Goal: Book appointment/travel/reservation

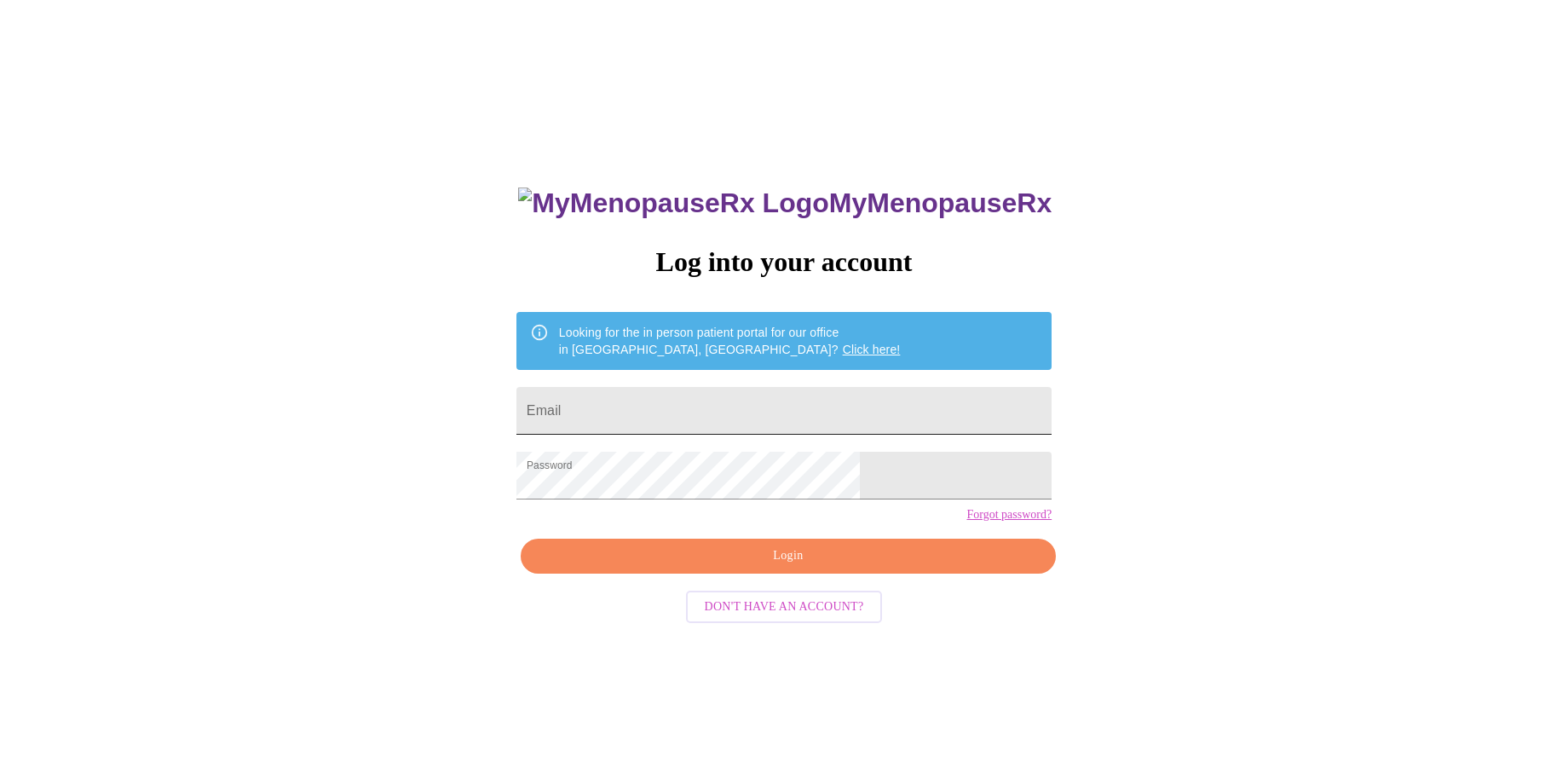
click at [701, 395] on input "Email" at bounding box center [784, 411] width 535 height 48
type input "[EMAIL_ADDRESS][DOMAIN_NAME]"
click at [784, 567] on span "Login" at bounding box center [788, 556] width 496 height 21
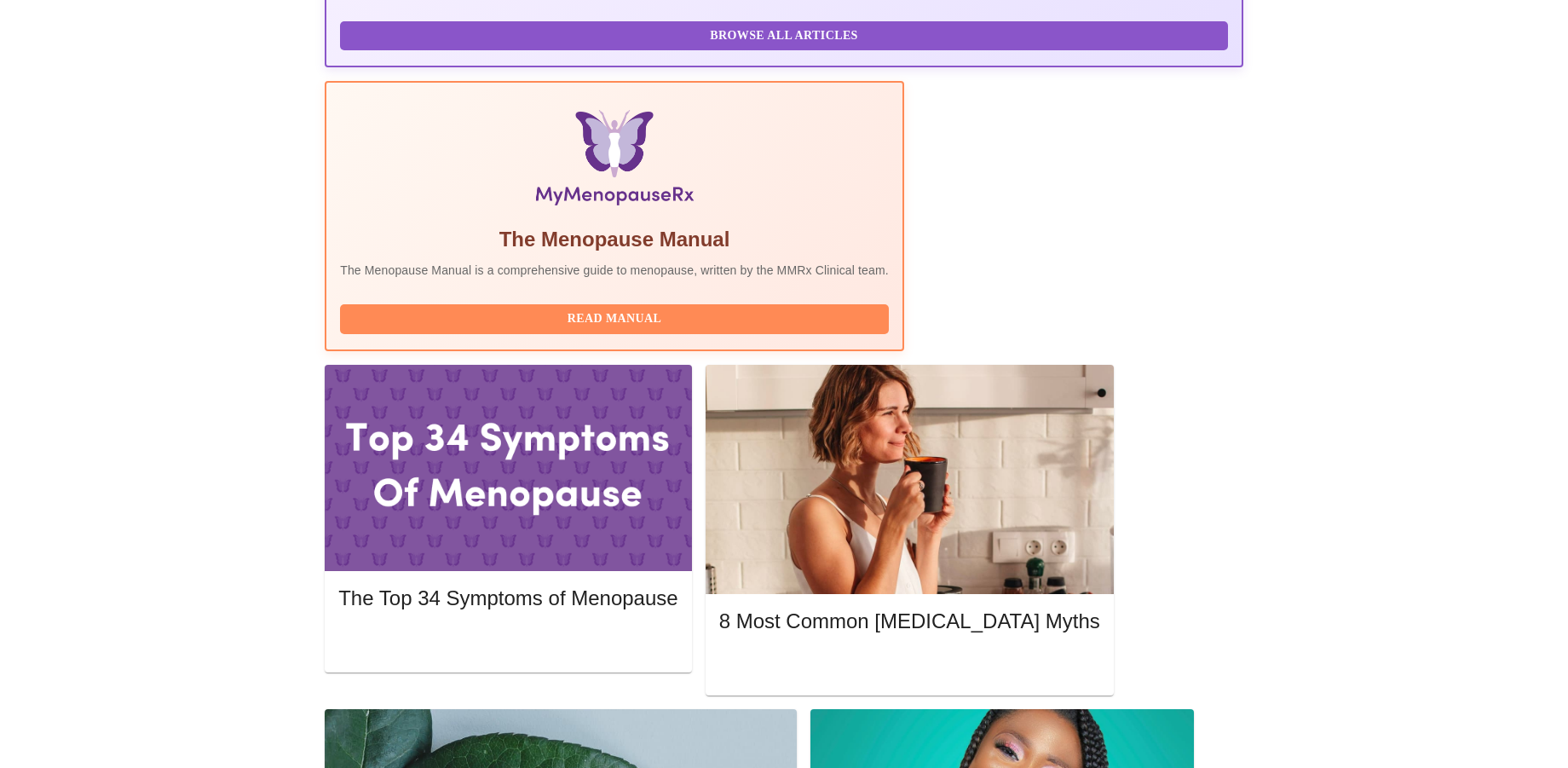
scroll to position [427, 0]
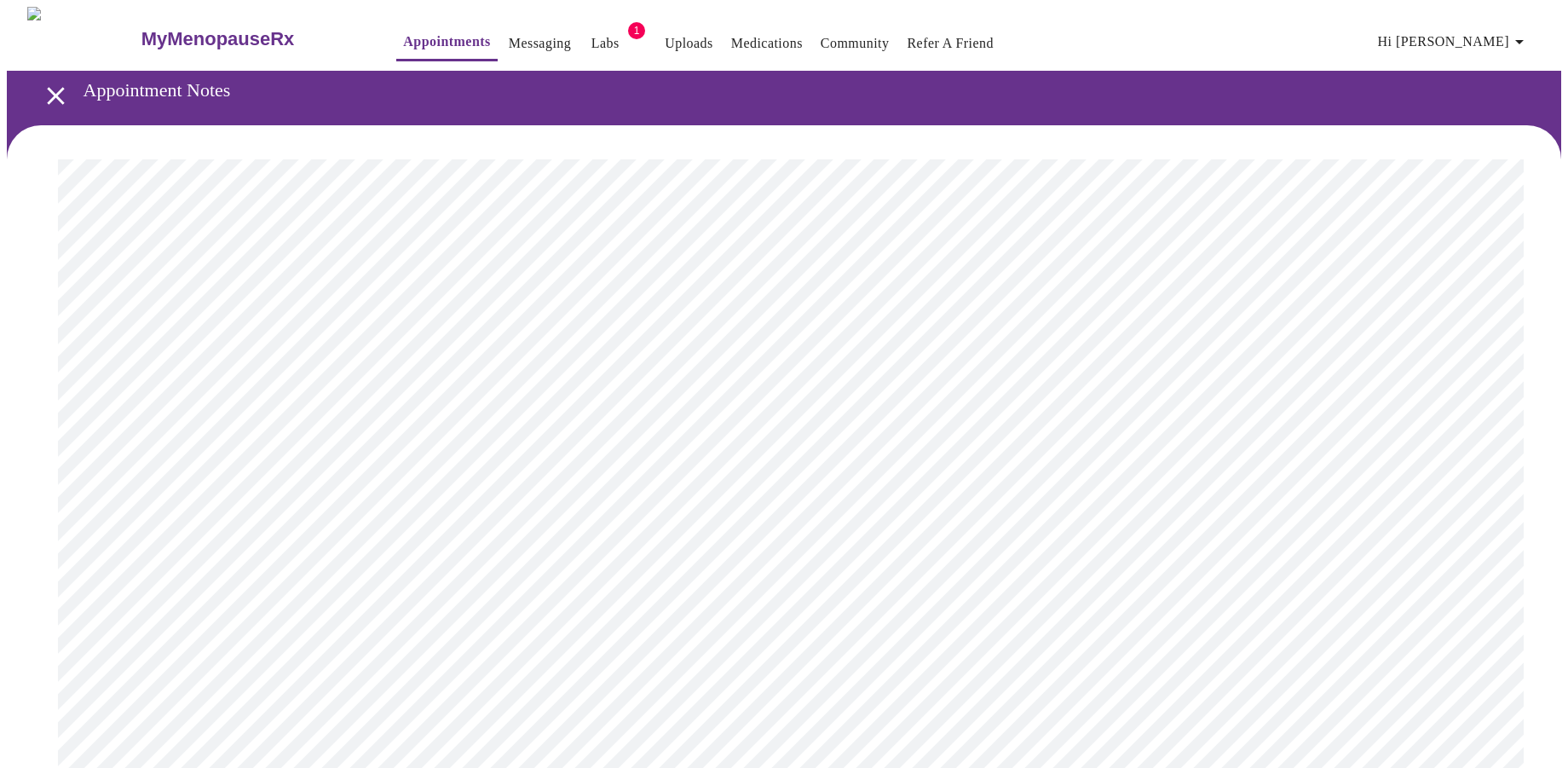
click at [592, 31] on link "Labs" at bounding box center [606, 43] width 28 height 24
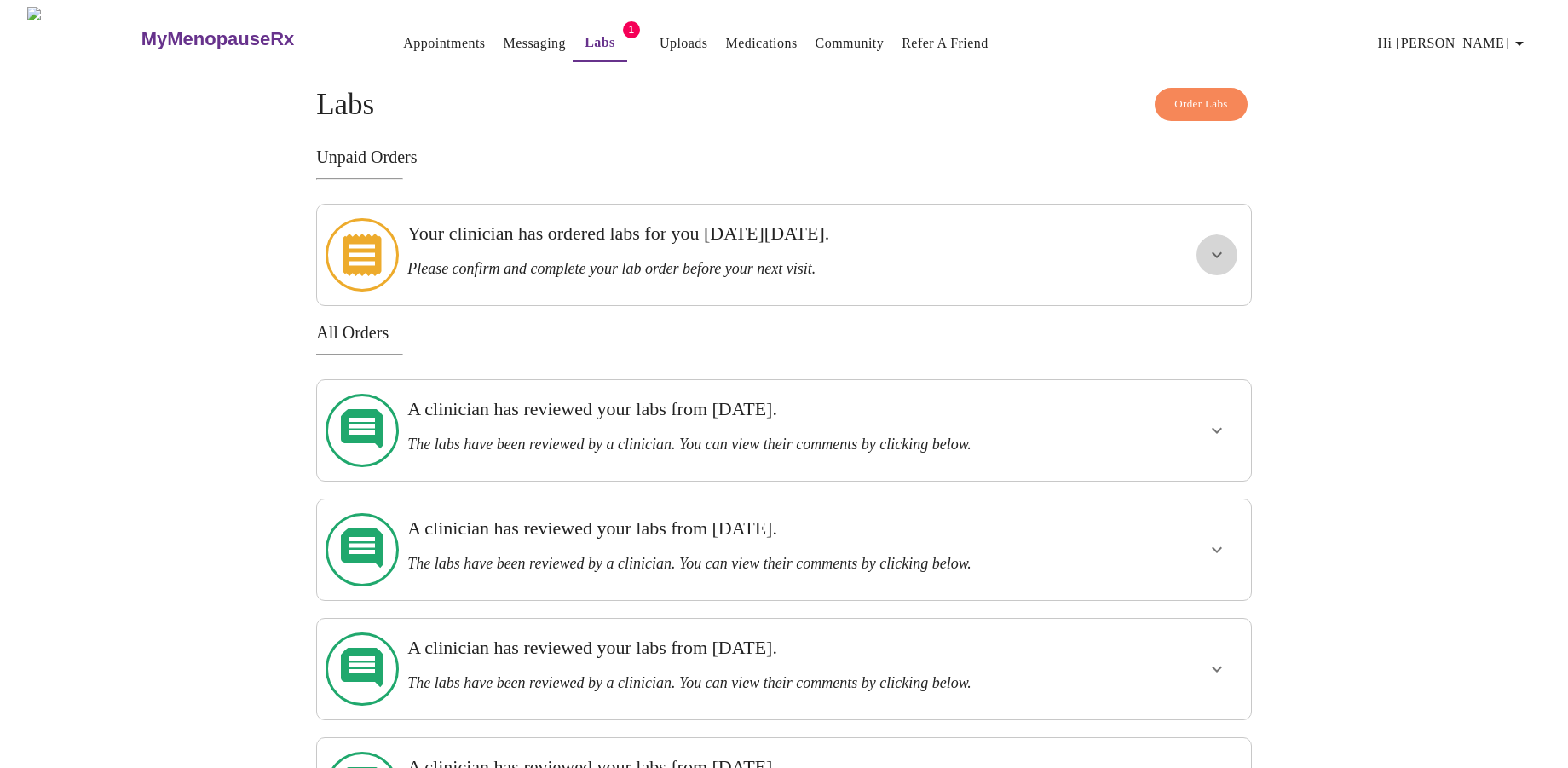
click at [1205, 242] on button "show more" at bounding box center [1217, 254] width 41 height 41
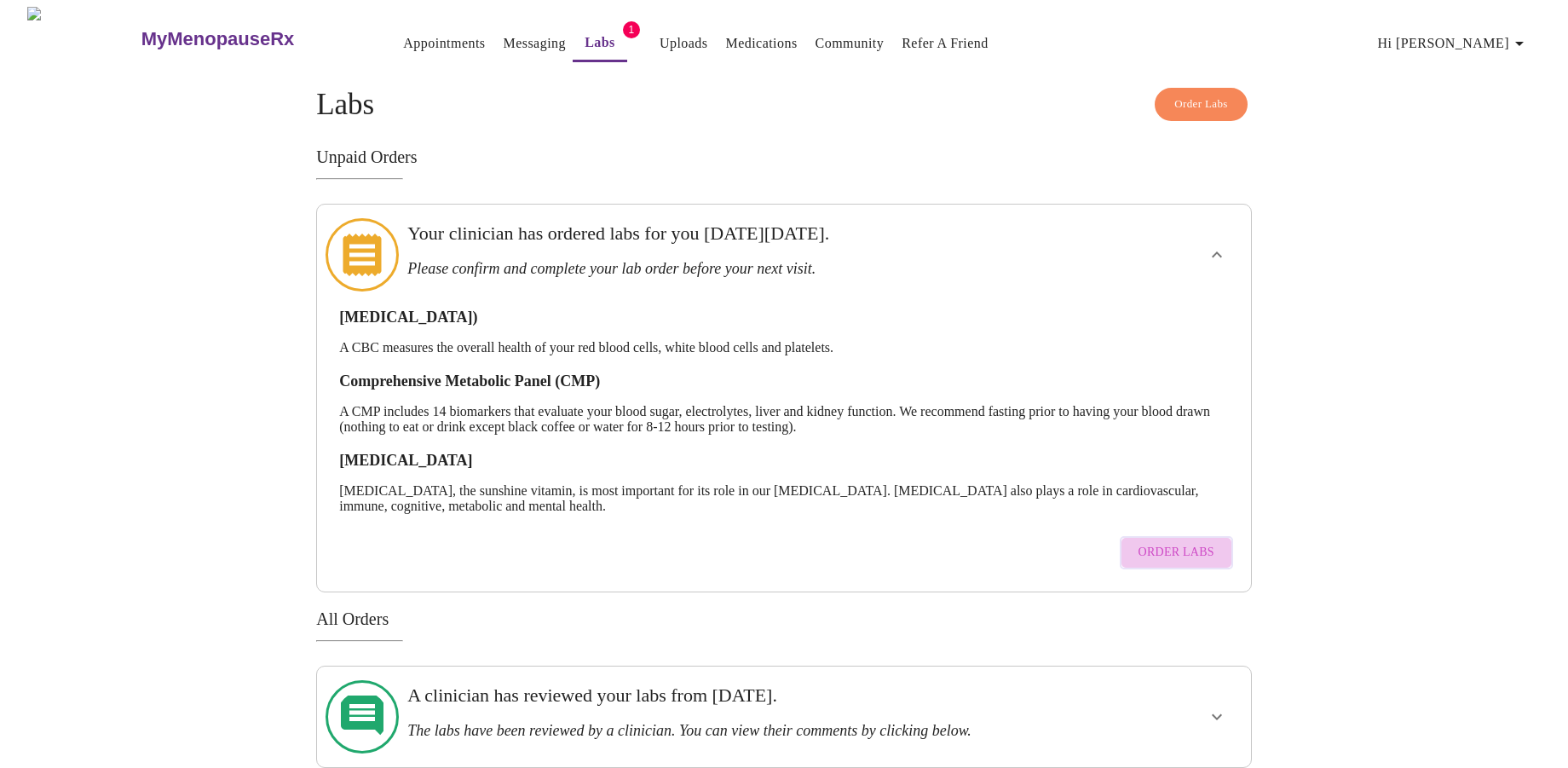
click at [1191, 542] on span "Order Labs" at bounding box center [1176, 552] width 76 height 21
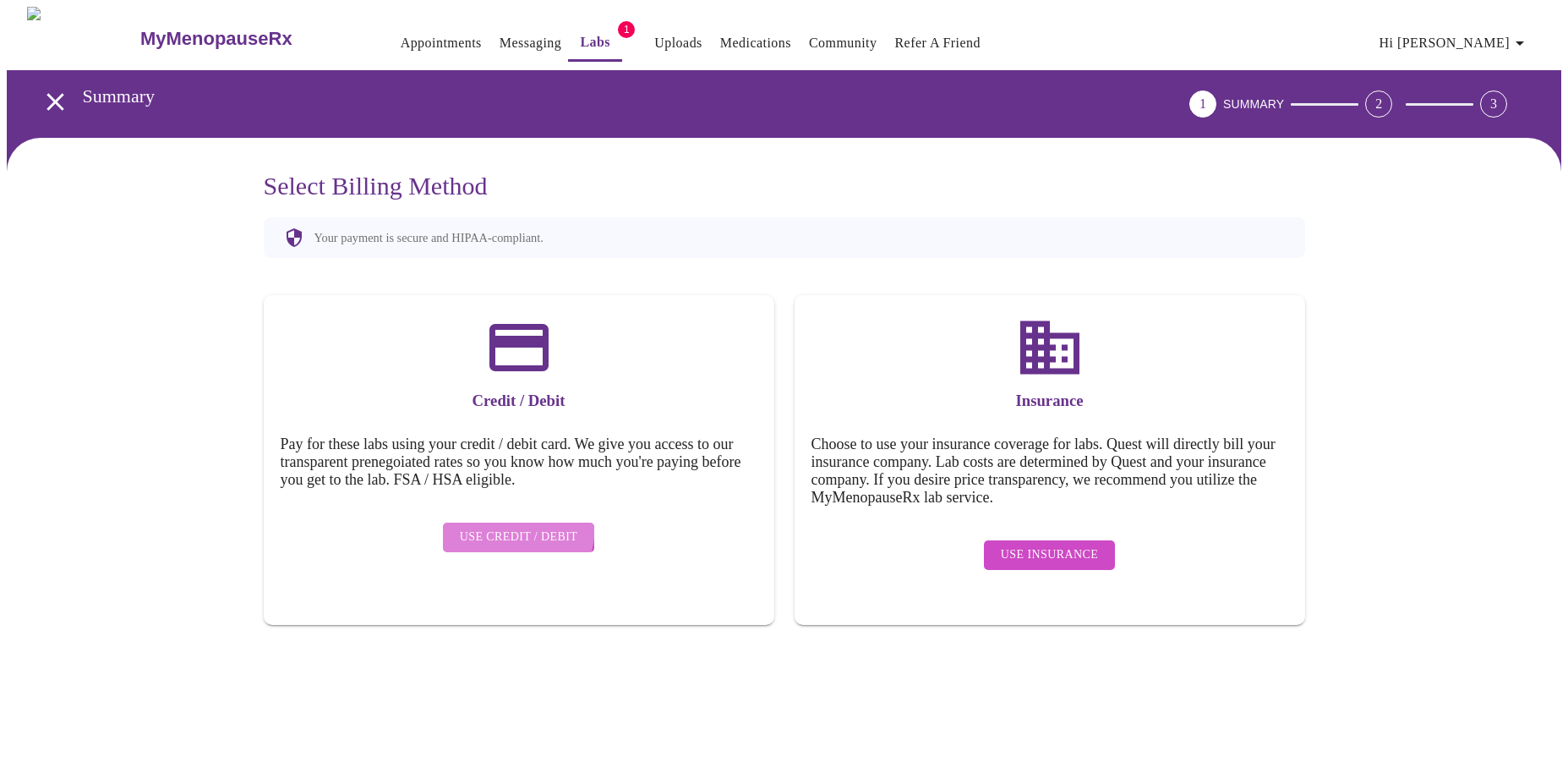
click at [508, 523] on button "Use Credit / Debit" at bounding box center [519, 537] width 152 height 30
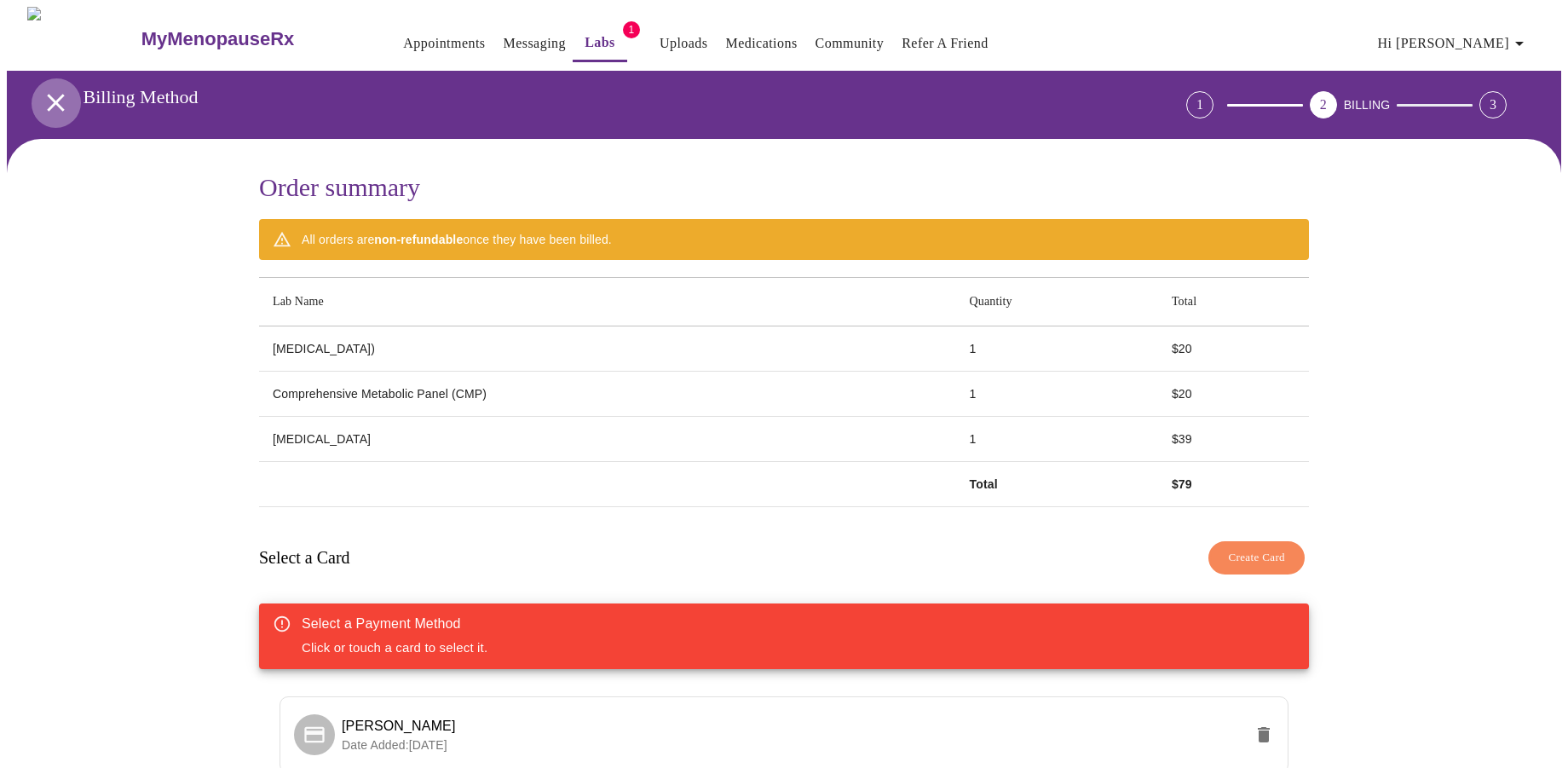
click at [53, 88] on icon "open drawer" at bounding box center [56, 103] width 30 height 30
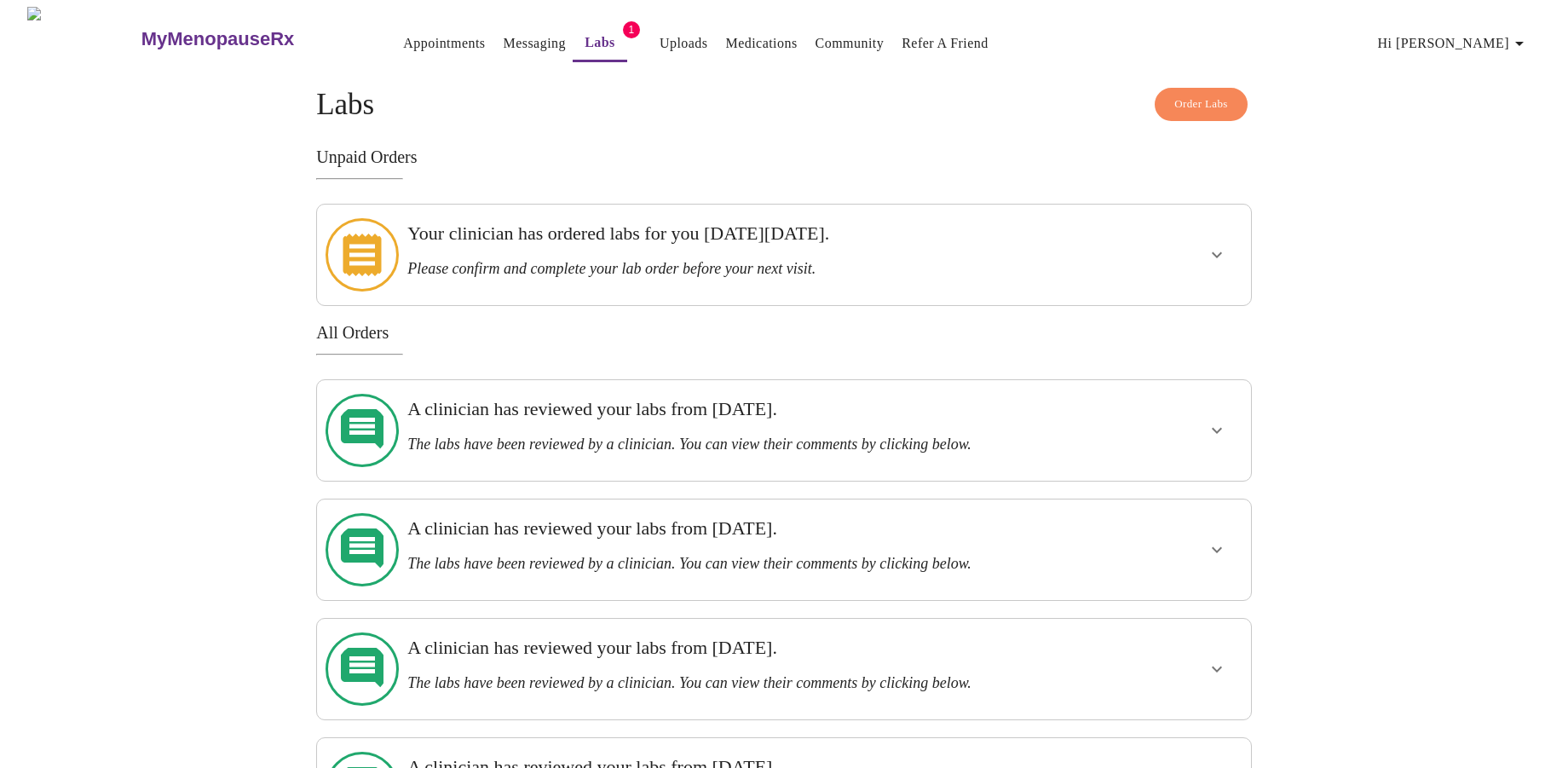
click at [584, 42] on link "Labs" at bounding box center [599, 42] width 30 height 24
click at [1207, 246] on icon "show more" at bounding box center [1217, 255] width 20 height 20
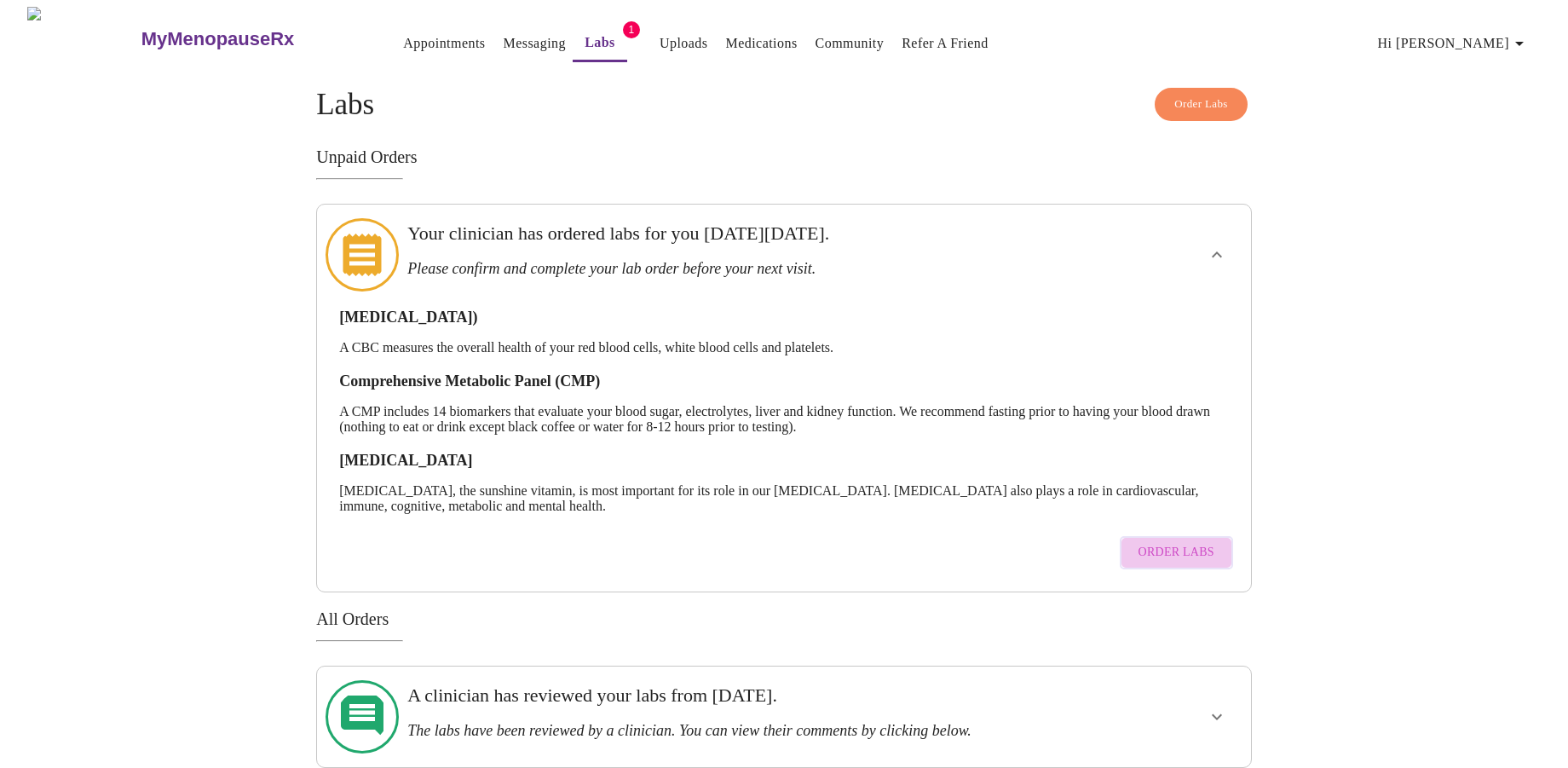
click at [1222, 536] on button "Order Labs" at bounding box center [1177, 552] width 114 height 33
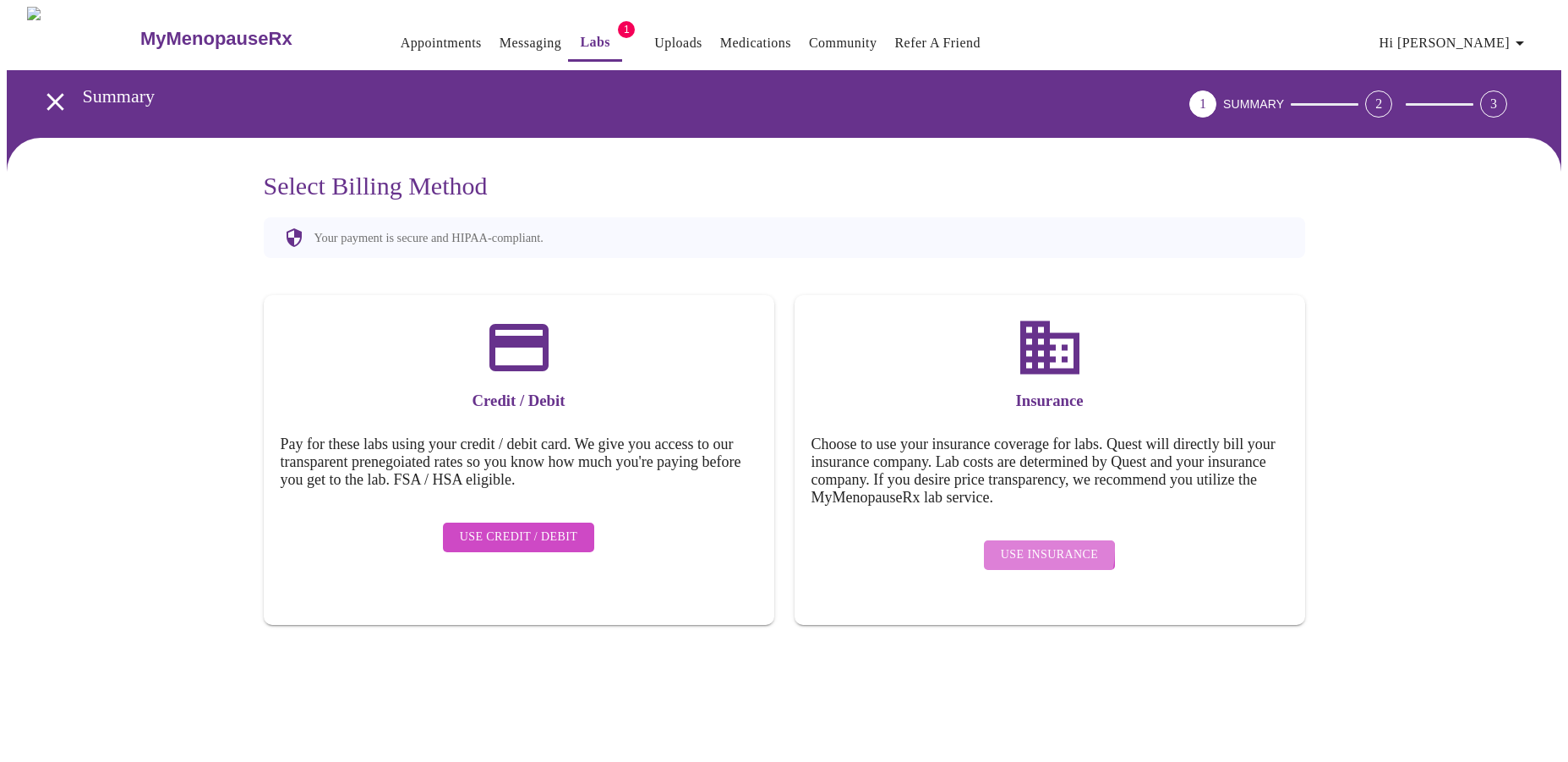
click at [1017, 544] on span "Use Insurance" at bounding box center [1049, 554] width 97 height 21
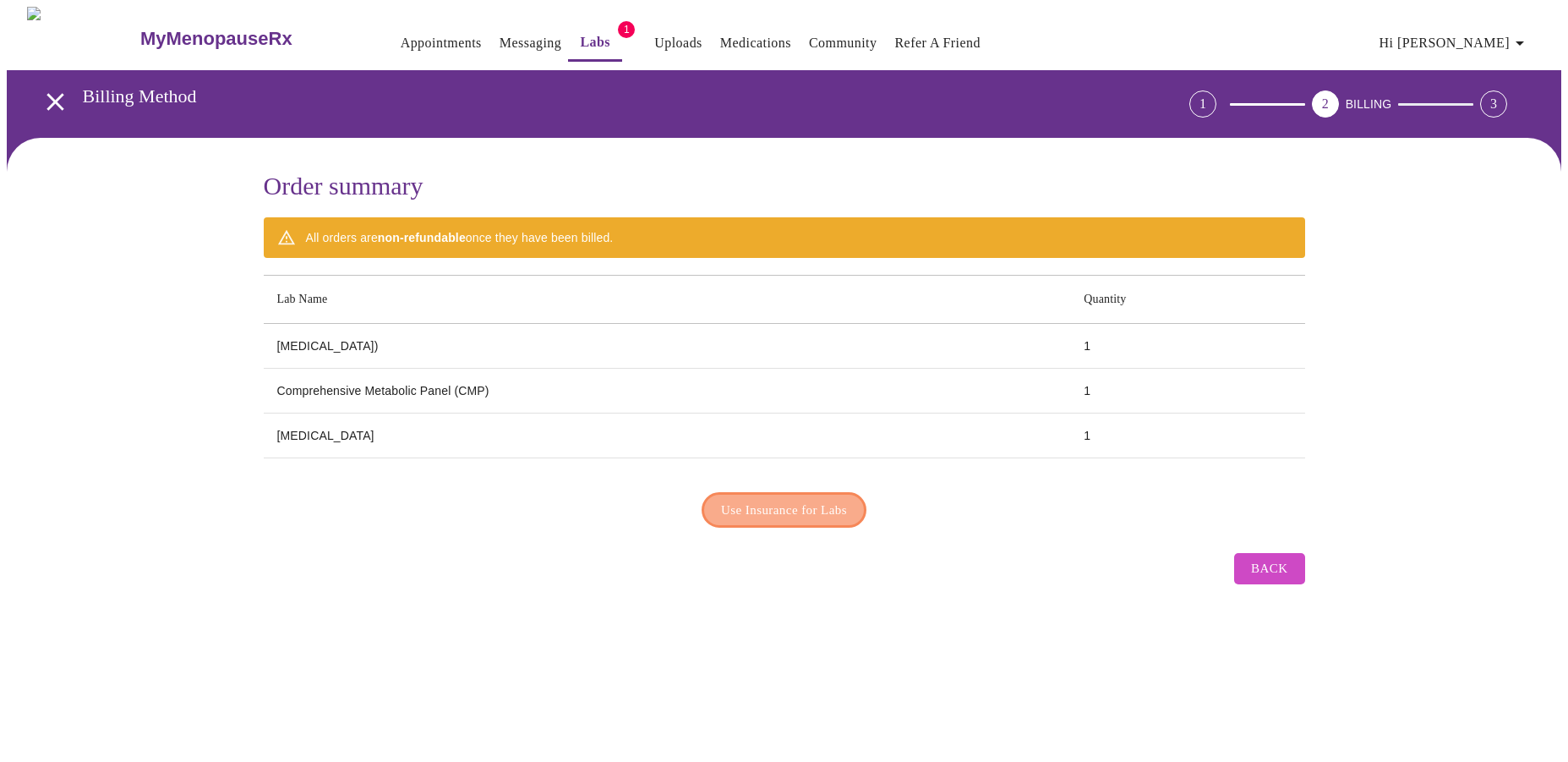
click at [828, 506] on span "Use Insurance for Labs" at bounding box center [784, 510] width 126 height 22
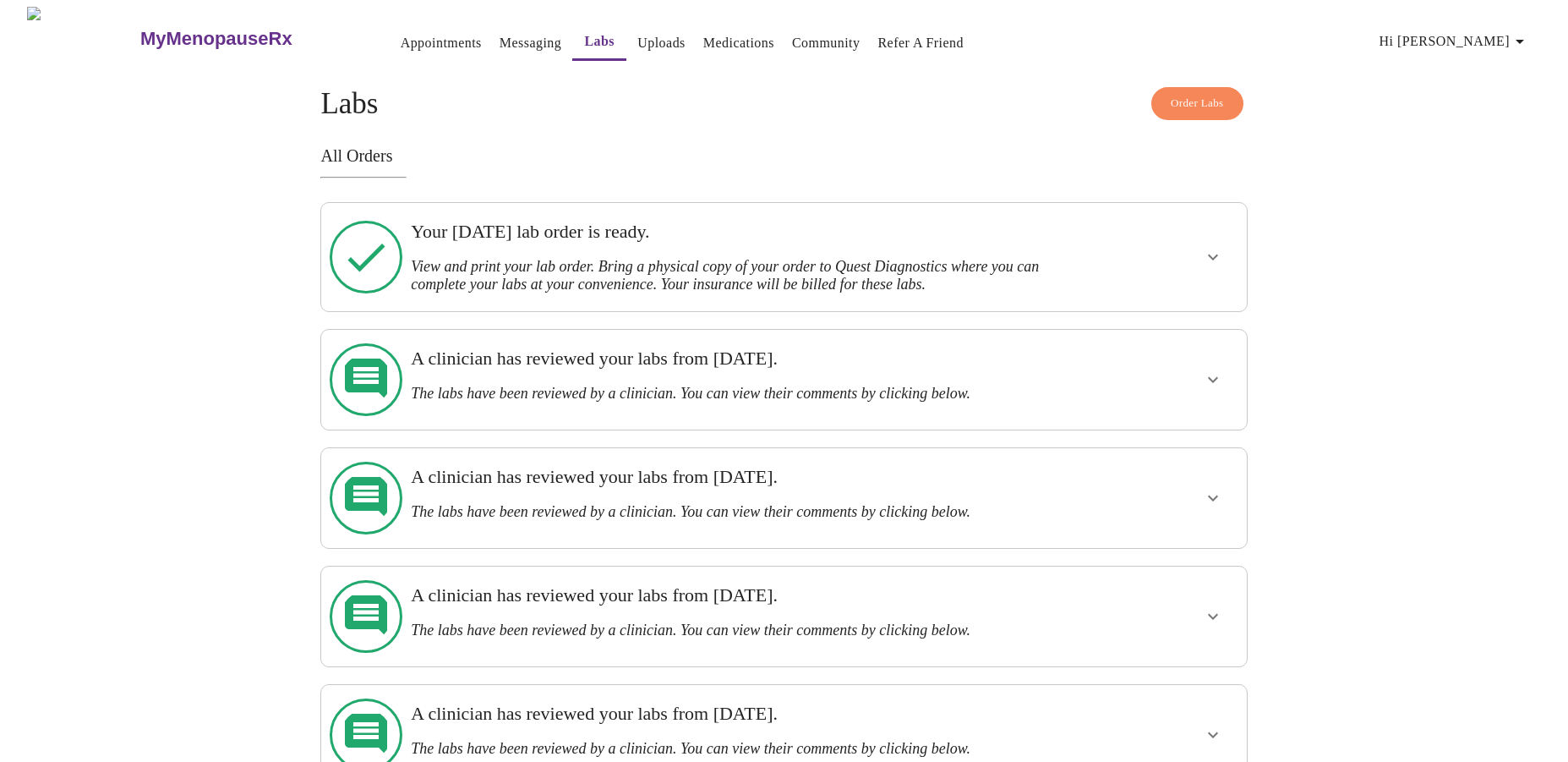
click at [620, 268] on h3 "View and print your lab order. Bring a physical copy of your order to Quest Dia…" at bounding box center [740, 275] width 657 height 36
click at [716, 258] on h3 "View and print your lab order. Bring a physical copy of your order to Quest Dia…" at bounding box center [740, 275] width 657 height 36
click at [1209, 255] on icon "show more" at bounding box center [1213, 257] width 20 height 20
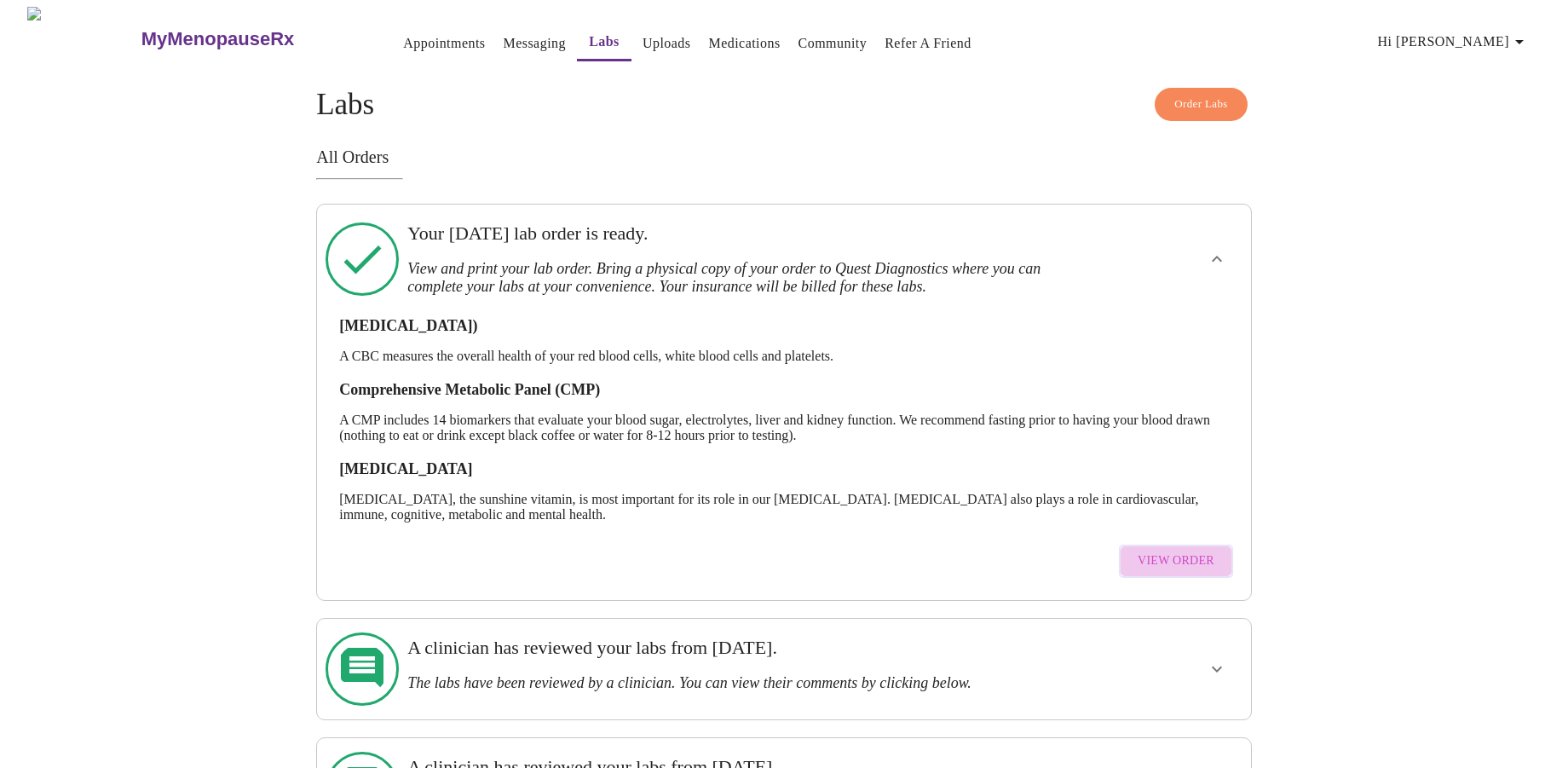
click at [1214, 545] on button "View Order" at bounding box center [1176, 562] width 114 height 33
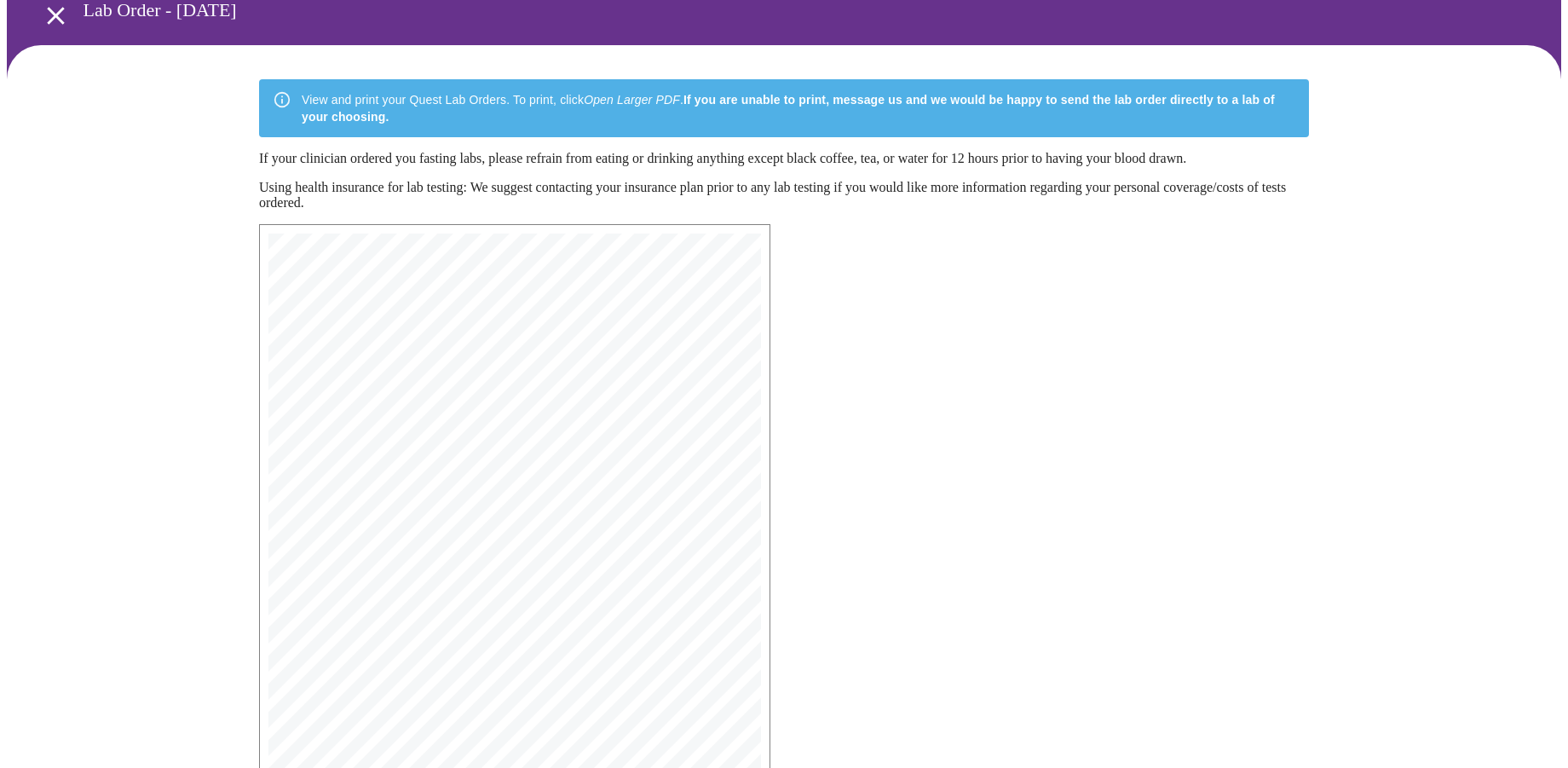
scroll to position [110, 0]
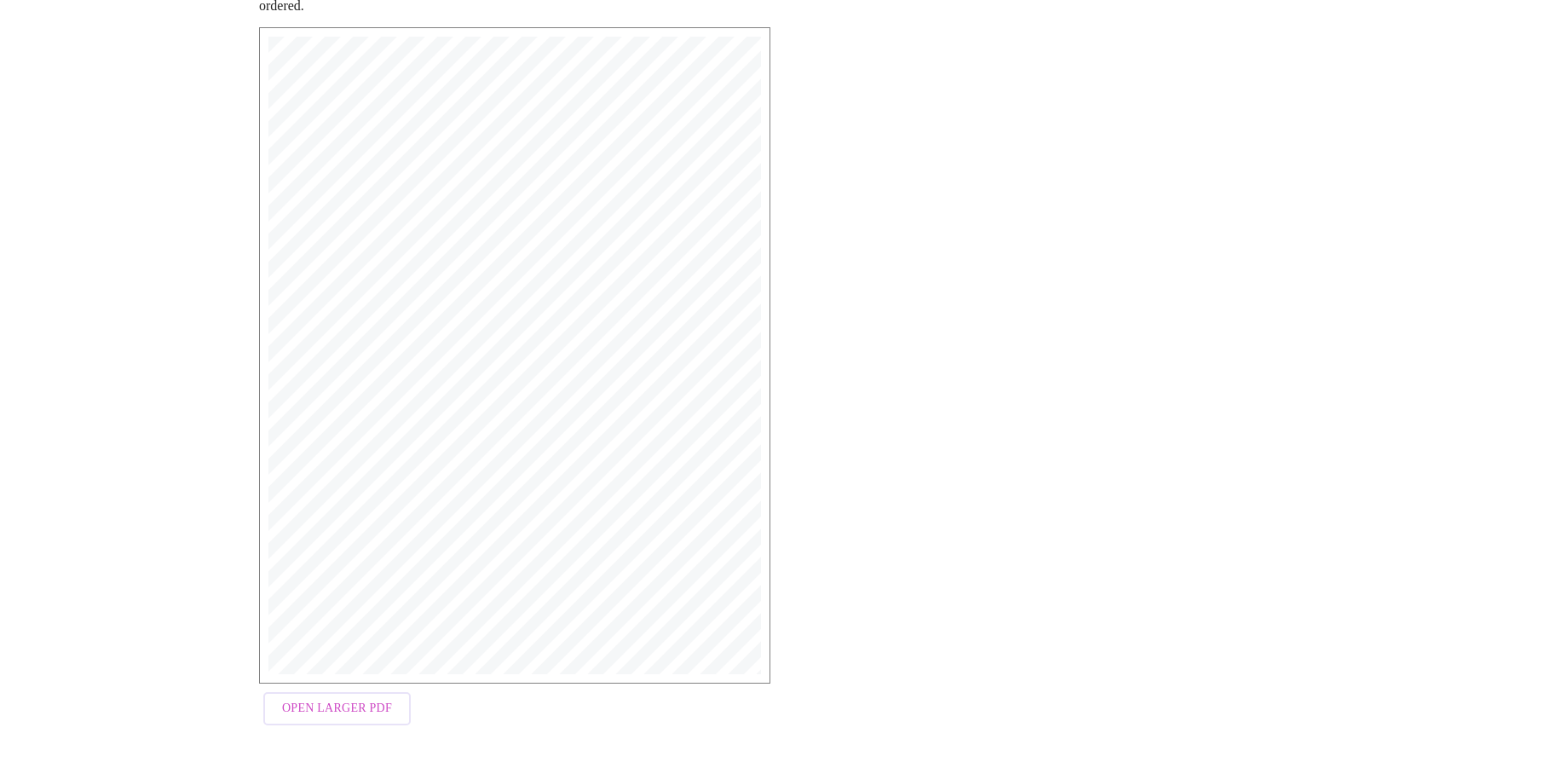
scroll to position [281, 0]
click at [330, 712] on span "Open Larger PDF" at bounding box center [338, 705] width 110 height 21
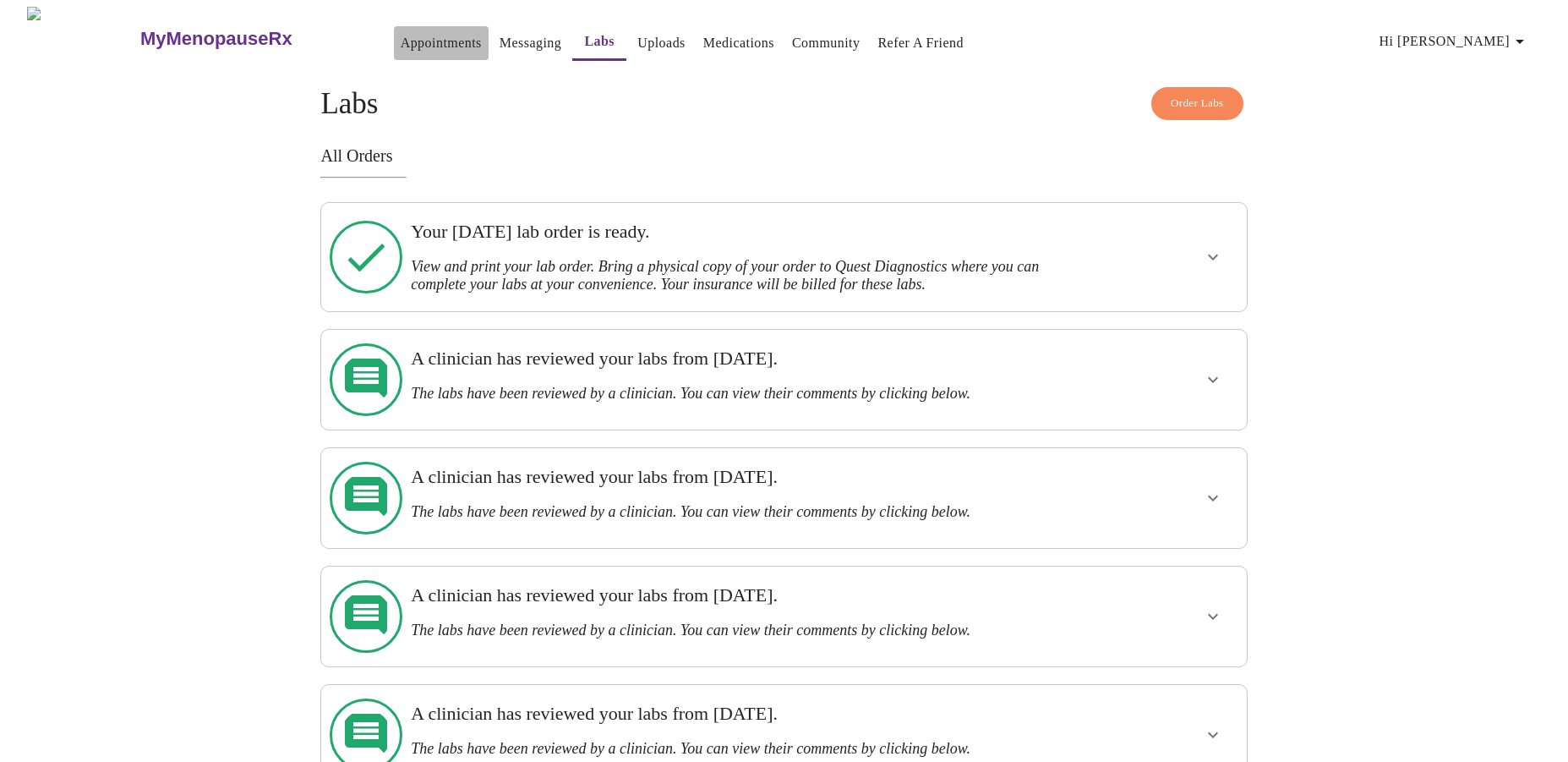
click at [406, 38] on link "Appointments" at bounding box center [440, 43] width 81 height 24
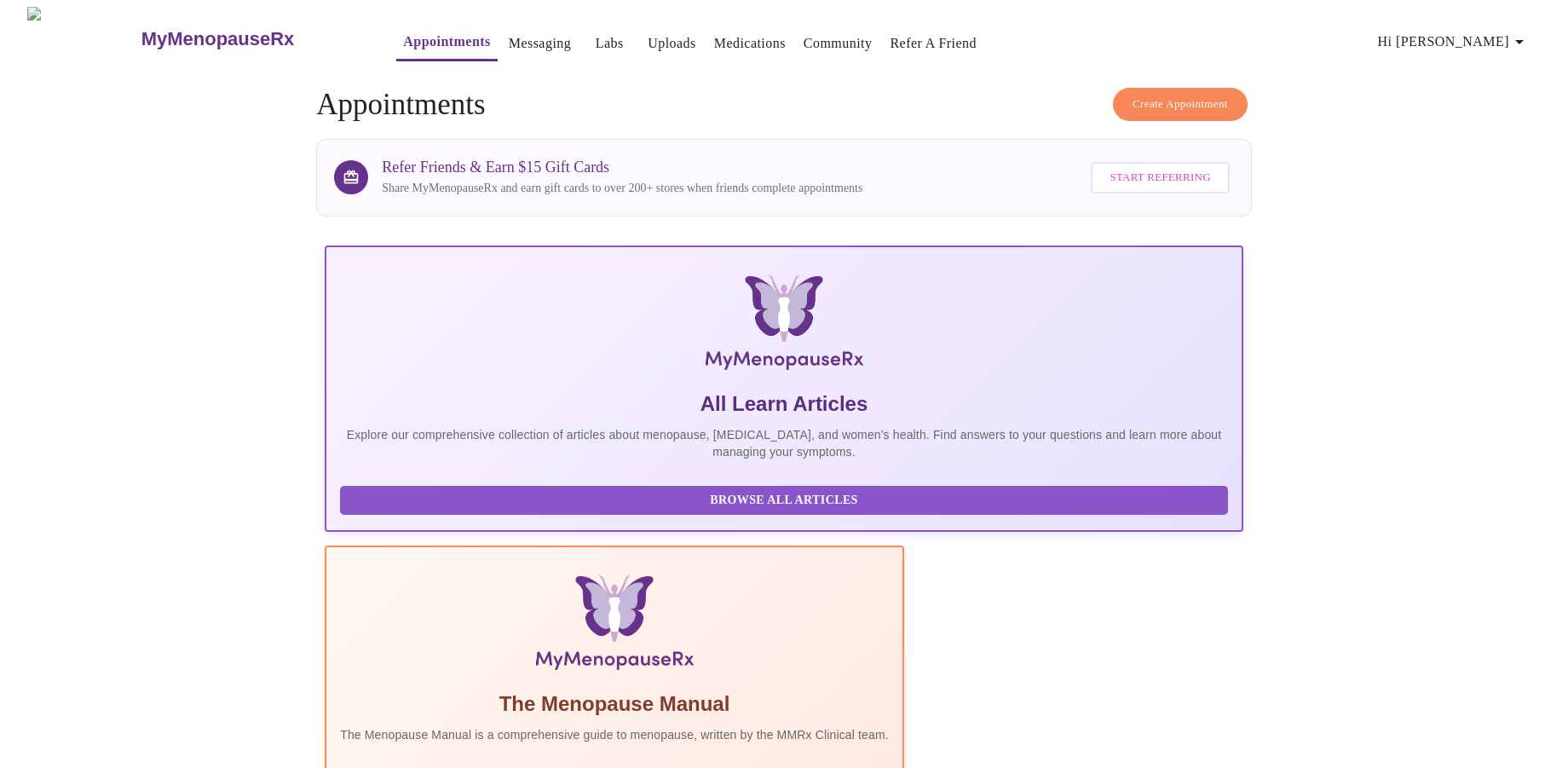
click at [1138, 95] on span "Create Appointment" at bounding box center [1181, 104] width 95 height 19
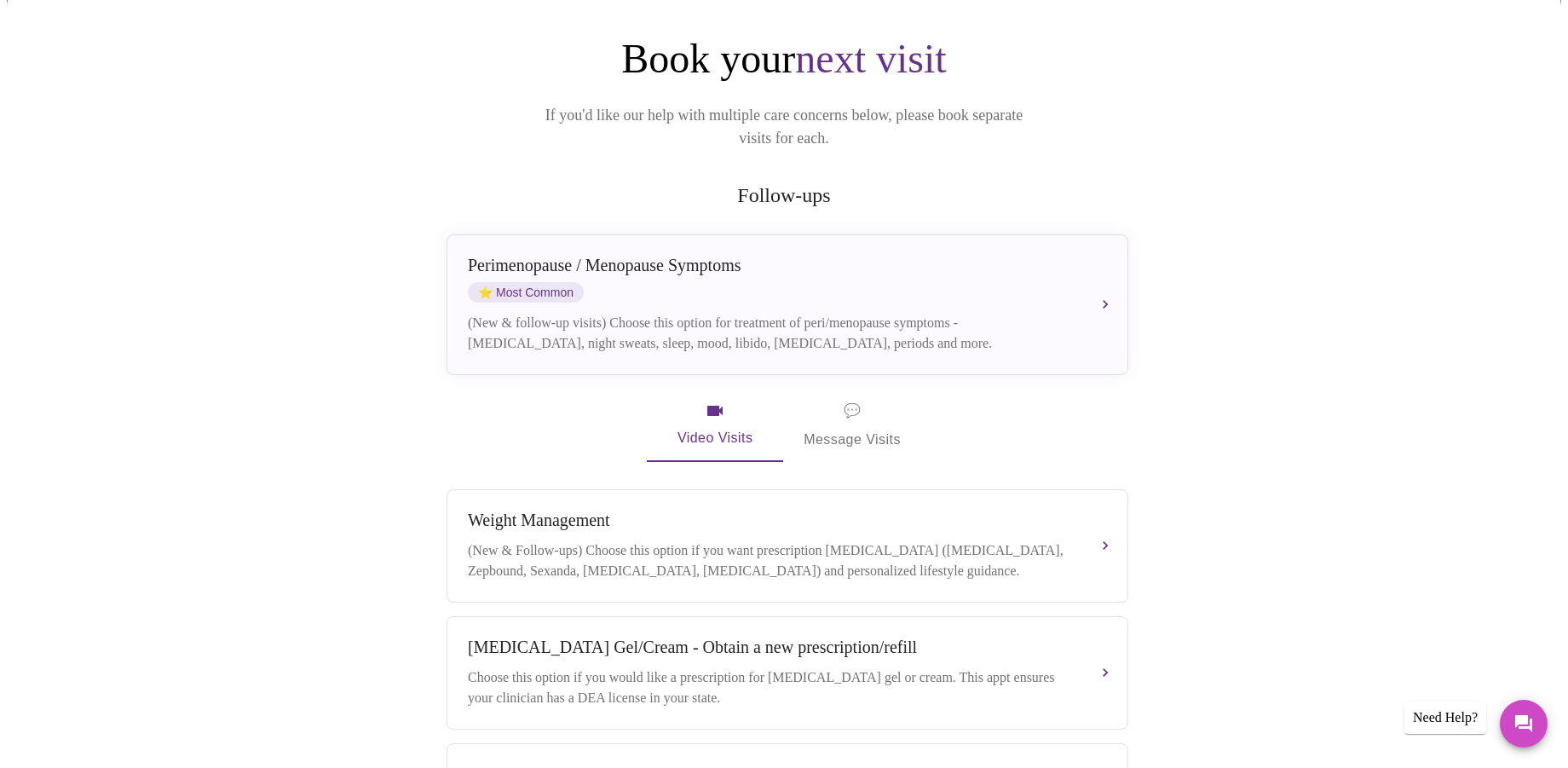
scroll to position [171, 0]
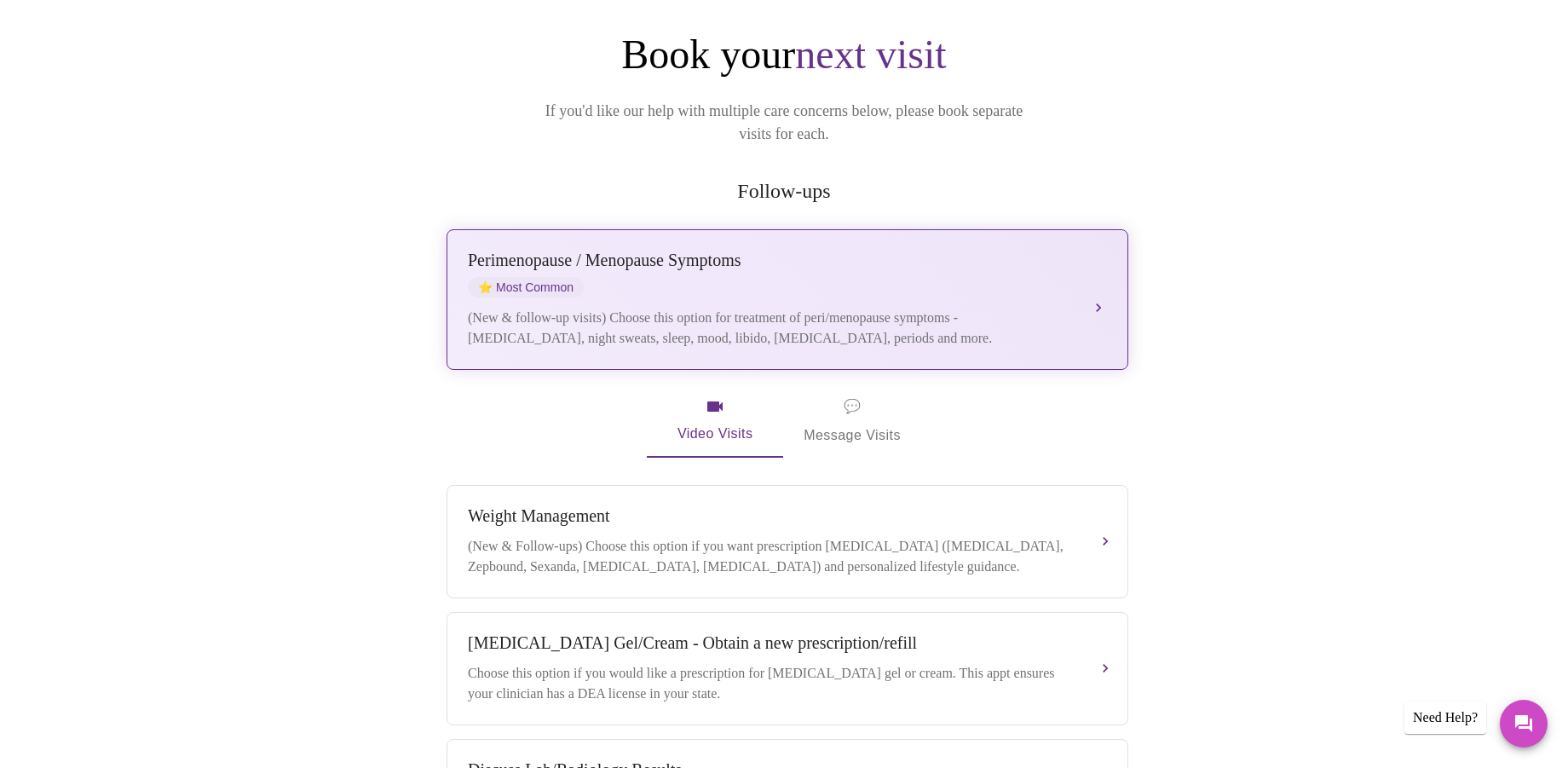
click at [1096, 277] on button "Perimenopause / Menopause Symptoms ⭐ Most Common (New & follow-up visits) Choos…" at bounding box center [787, 299] width 682 height 140
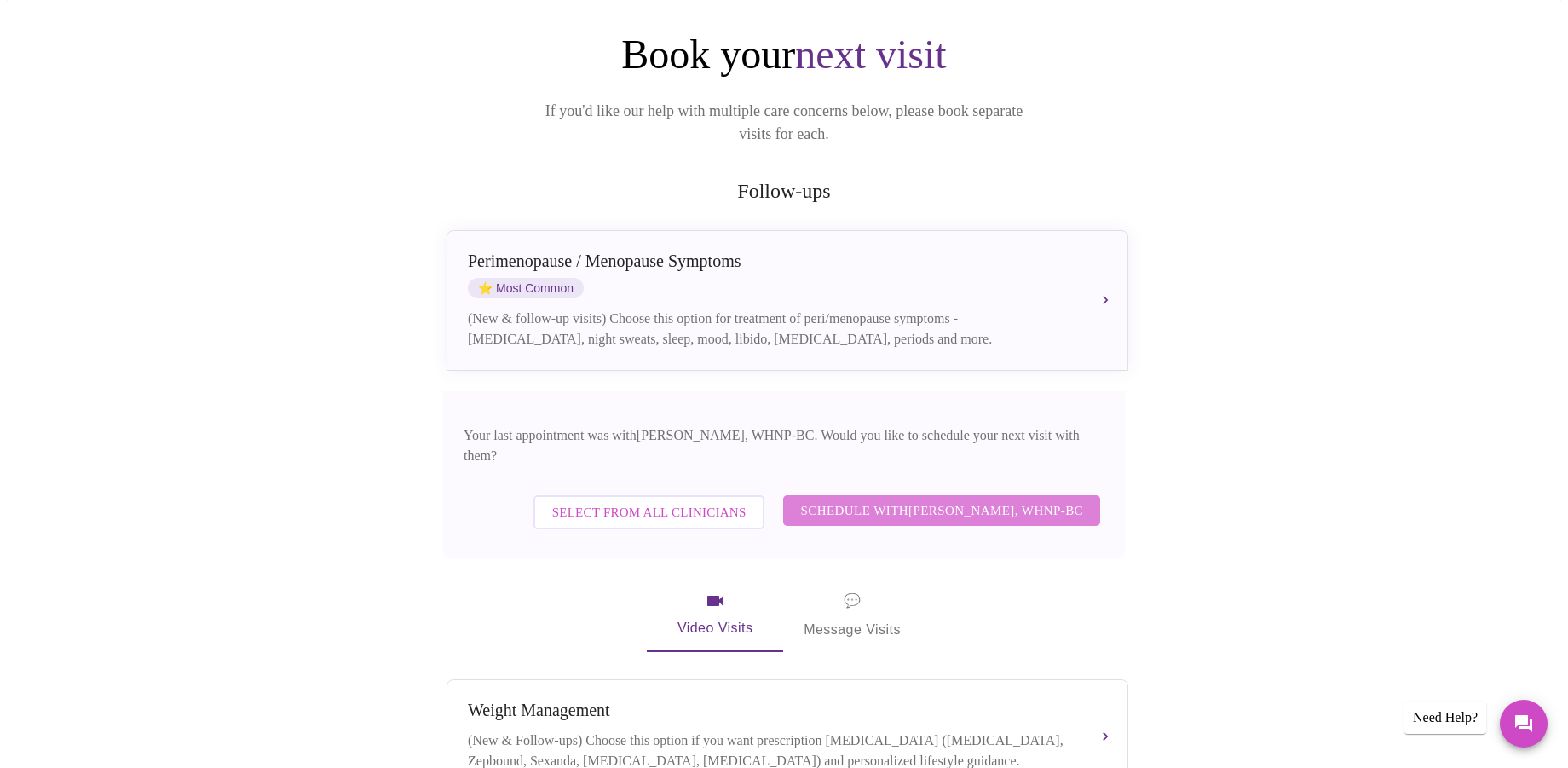
click at [1016, 499] on span "Schedule with Meghan Matz, WHNP-BC" at bounding box center [941, 510] width 283 height 22
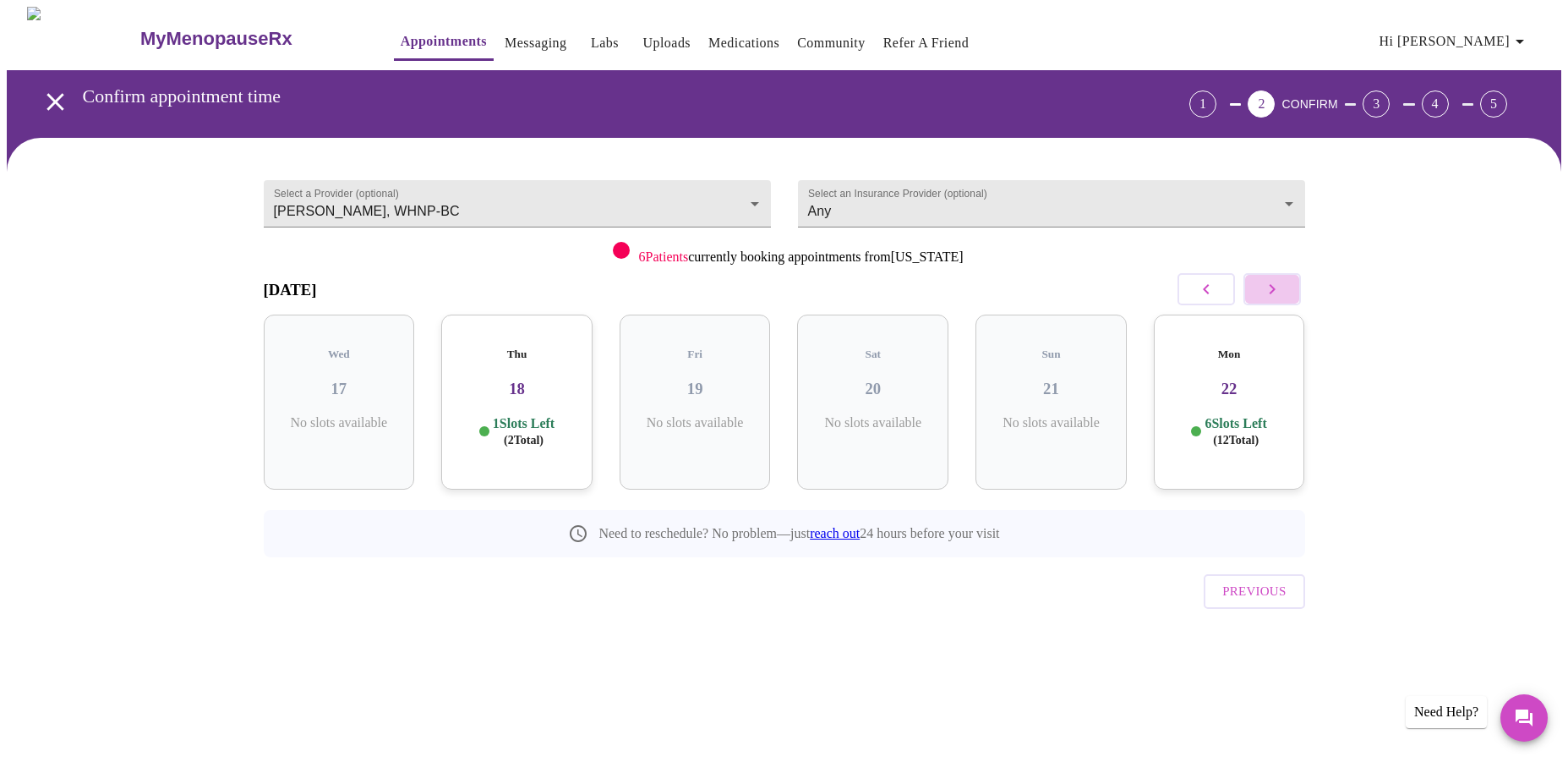
click at [1259, 288] on button "button" at bounding box center [1272, 289] width 57 height 32
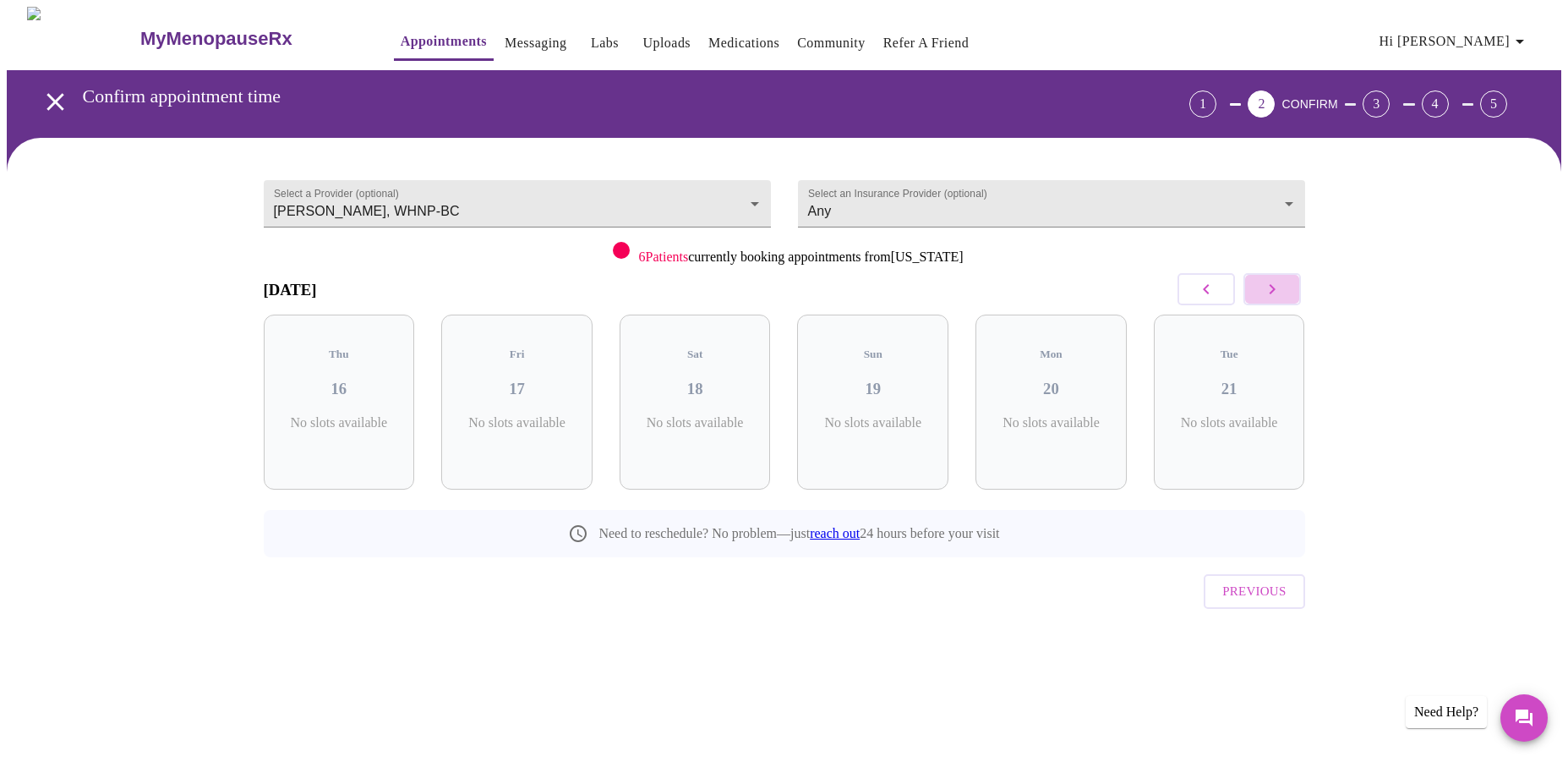
click at [1259, 288] on button "button" at bounding box center [1272, 289] width 57 height 32
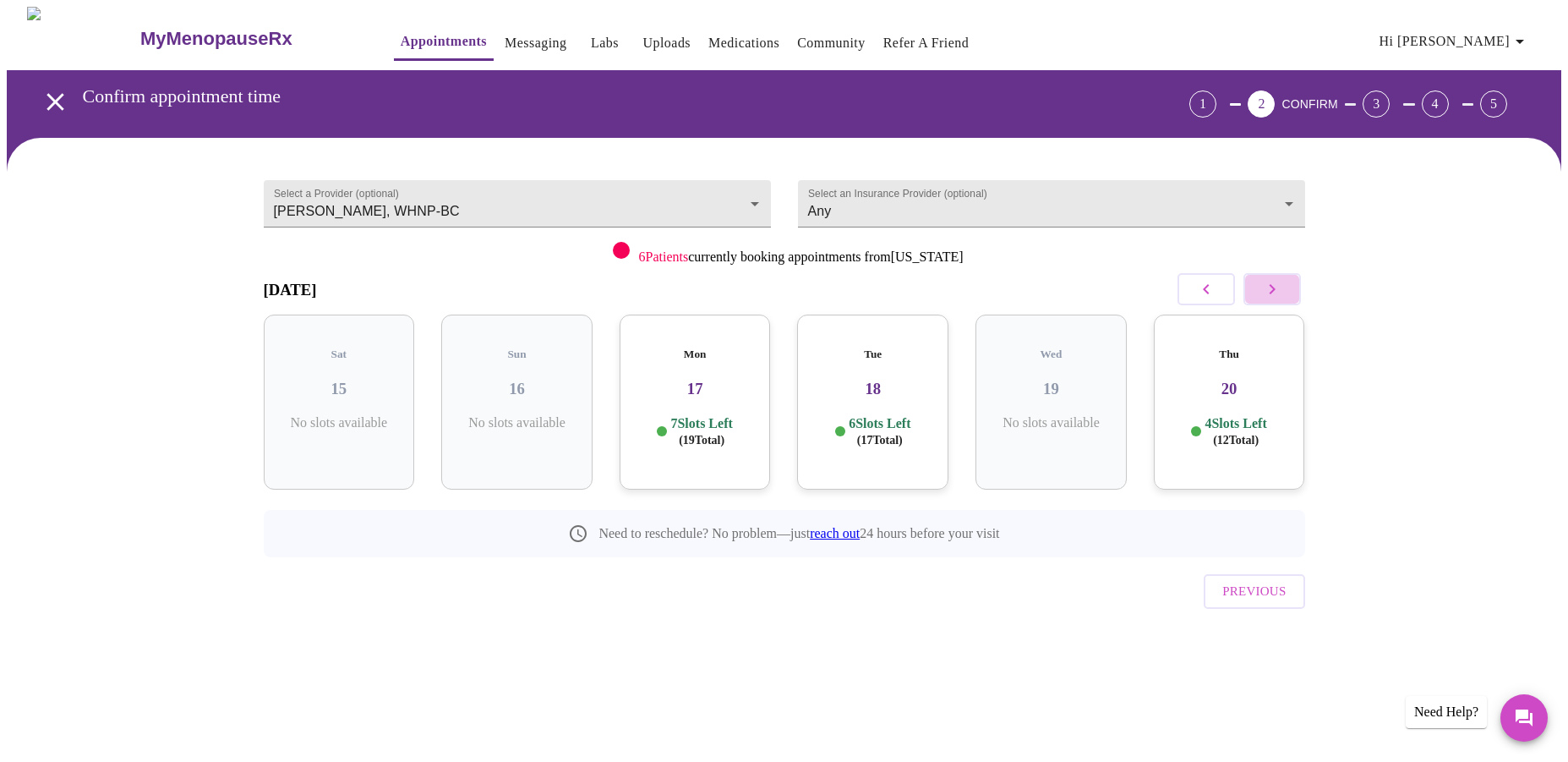
click at [1259, 288] on button "button" at bounding box center [1272, 289] width 57 height 32
click at [911, 386] on div "Mon 24 7 Slots Left ( 20 Total)" at bounding box center [873, 402] width 151 height 175
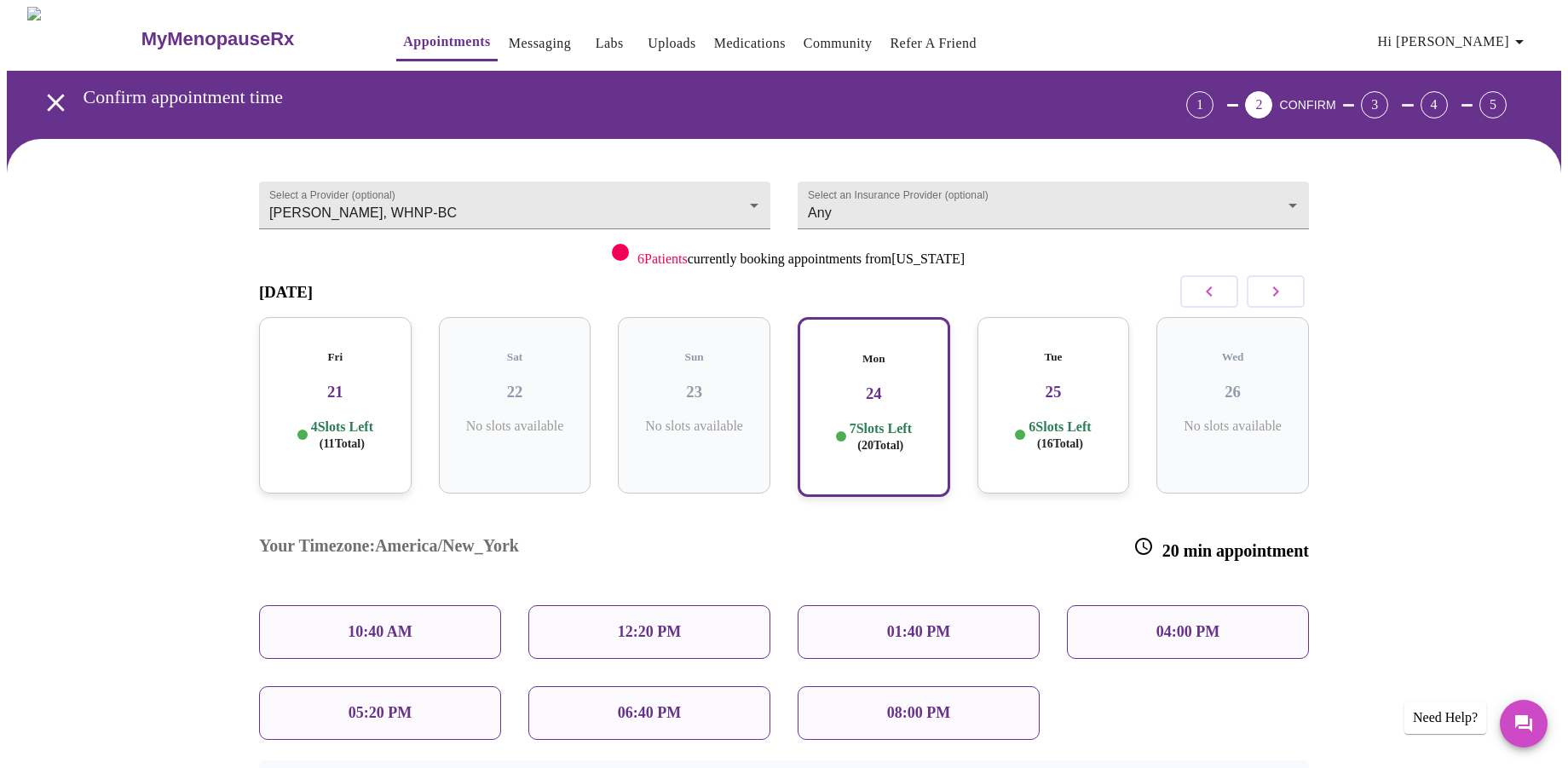
click at [407, 623] on p "10:40 AM" at bounding box center [380, 632] width 65 height 18
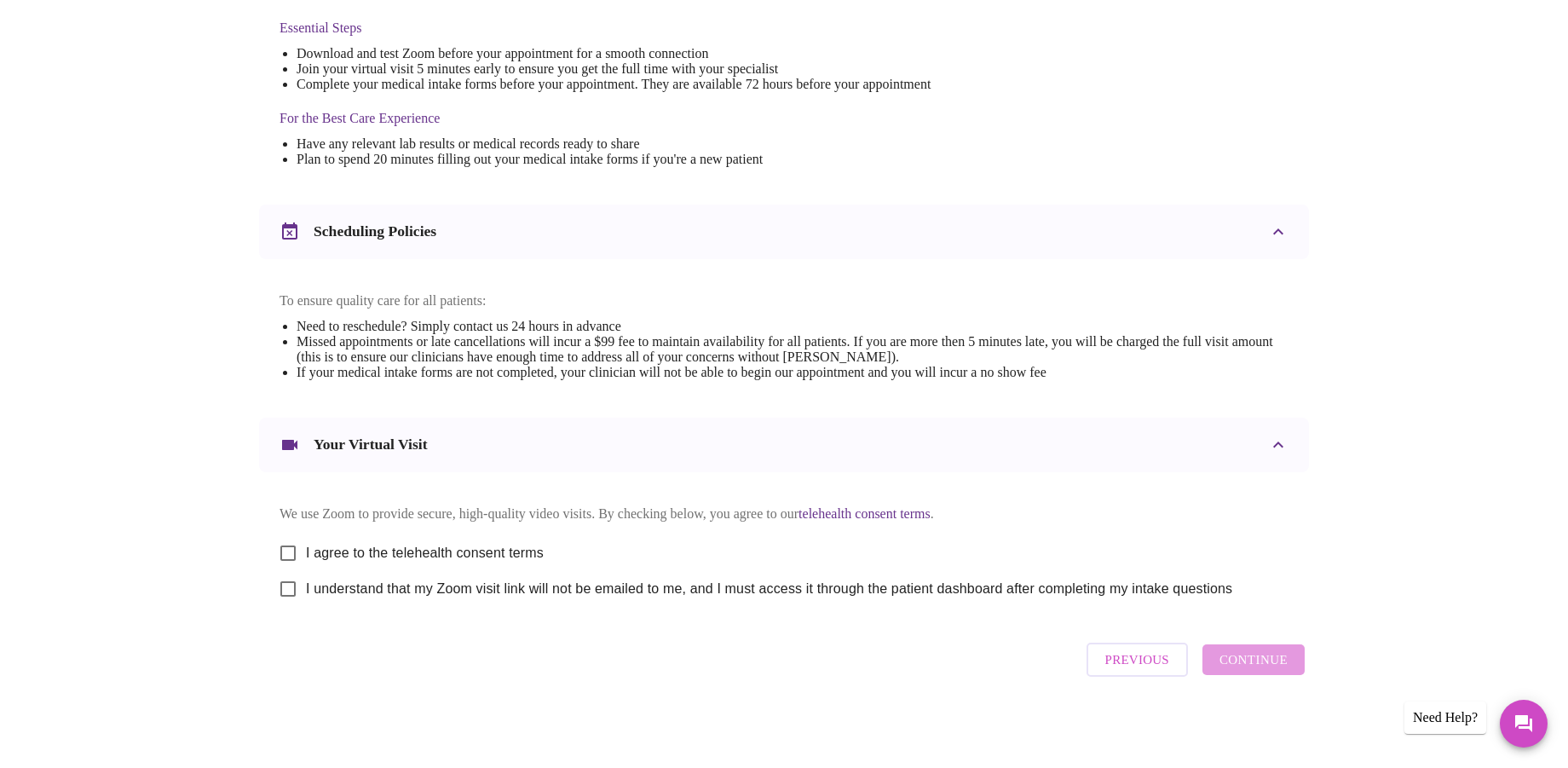
scroll to position [468, 0]
drag, startPoint x: 1262, startPoint y: 659, endPoint x: 1255, endPoint y: 642, distance: 18.4
click at [1262, 659] on div "Previous Continue" at bounding box center [1195, 659] width 227 height 51
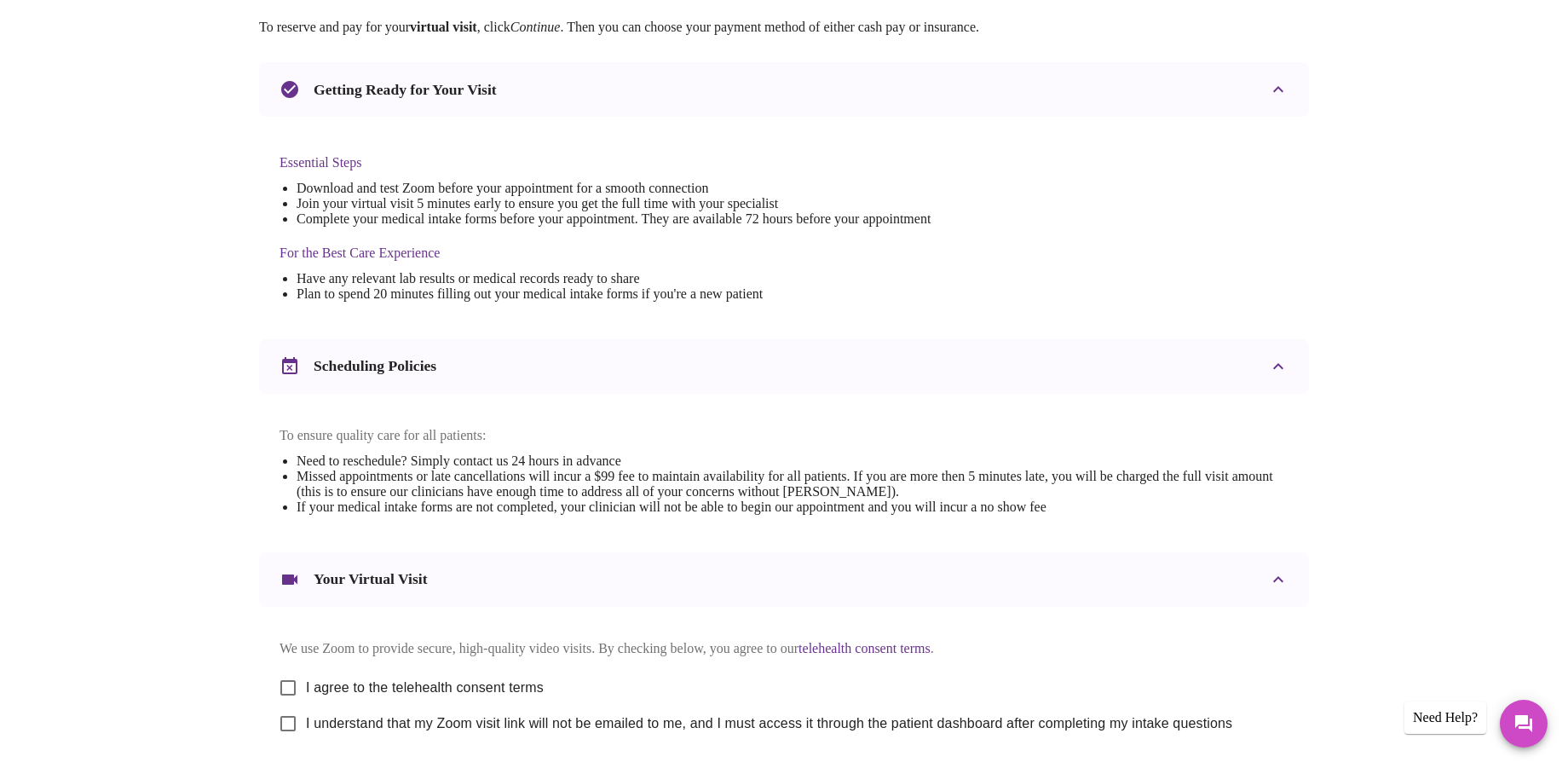
scroll to position [427, 0]
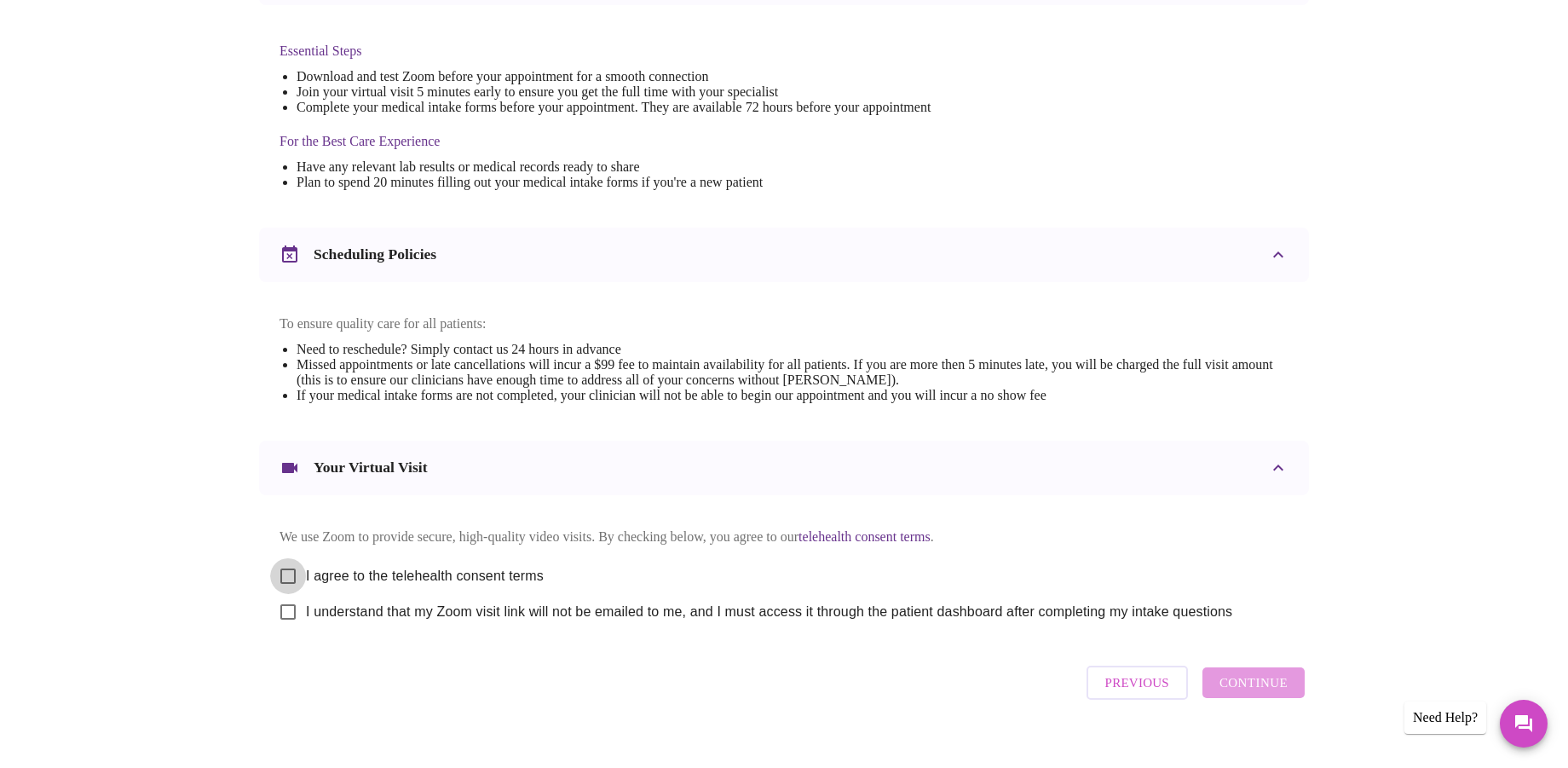
click at [295, 586] on input "I agree to the telehealth consent terms" at bounding box center [287, 576] width 36 height 36
checkbox input "true"
drag, startPoint x: 293, startPoint y: 635, endPoint x: 366, endPoint y: 630, distance: 73.2
click at [293, 630] on input "I understand that my Zoom visit link will not be emailed to me, and I must acce…" at bounding box center [287, 612] width 36 height 36
checkbox input "true"
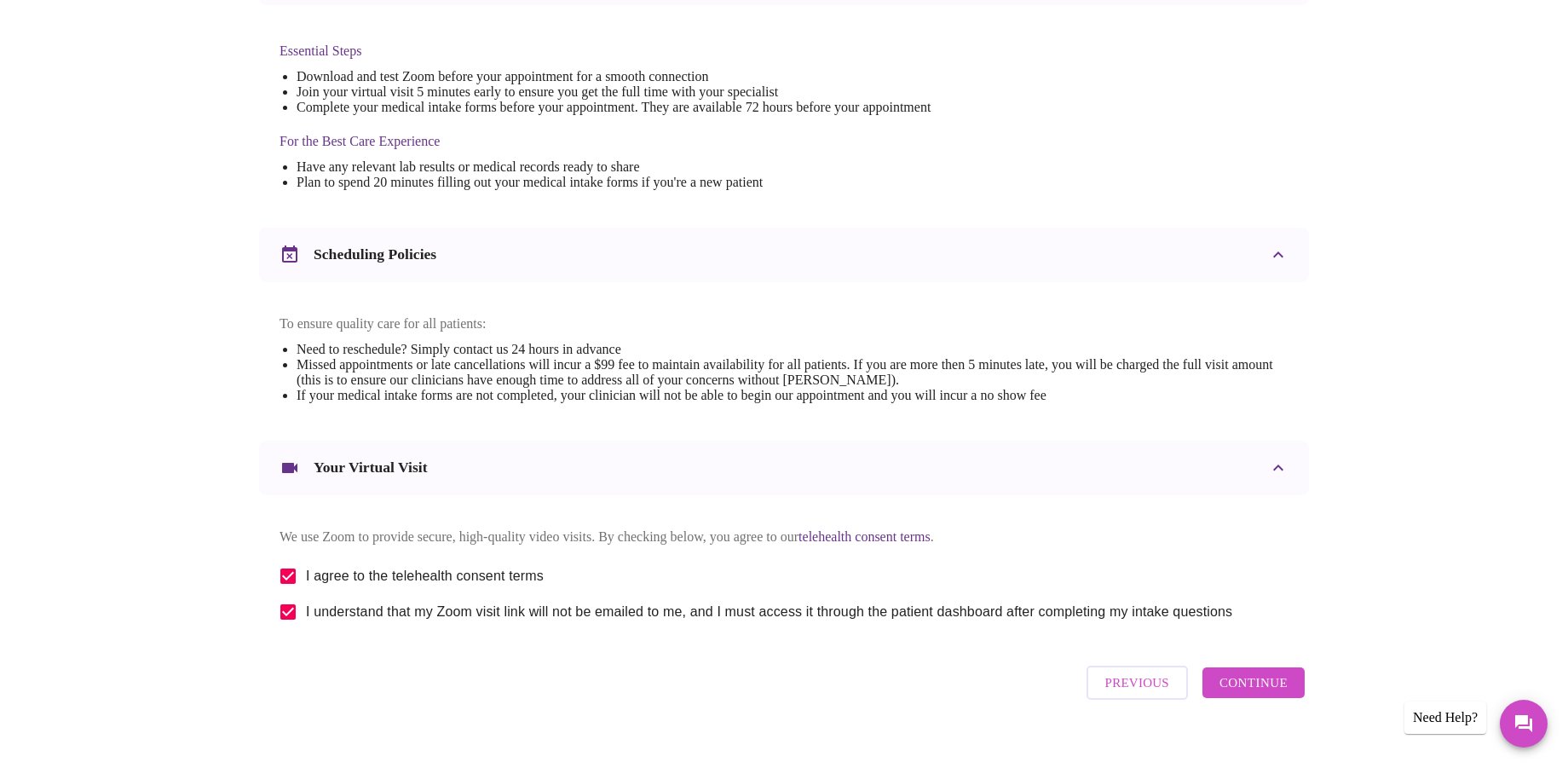
click at [1243, 694] on span "Continue" at bounding box center [1253, 683] width 68 height 22
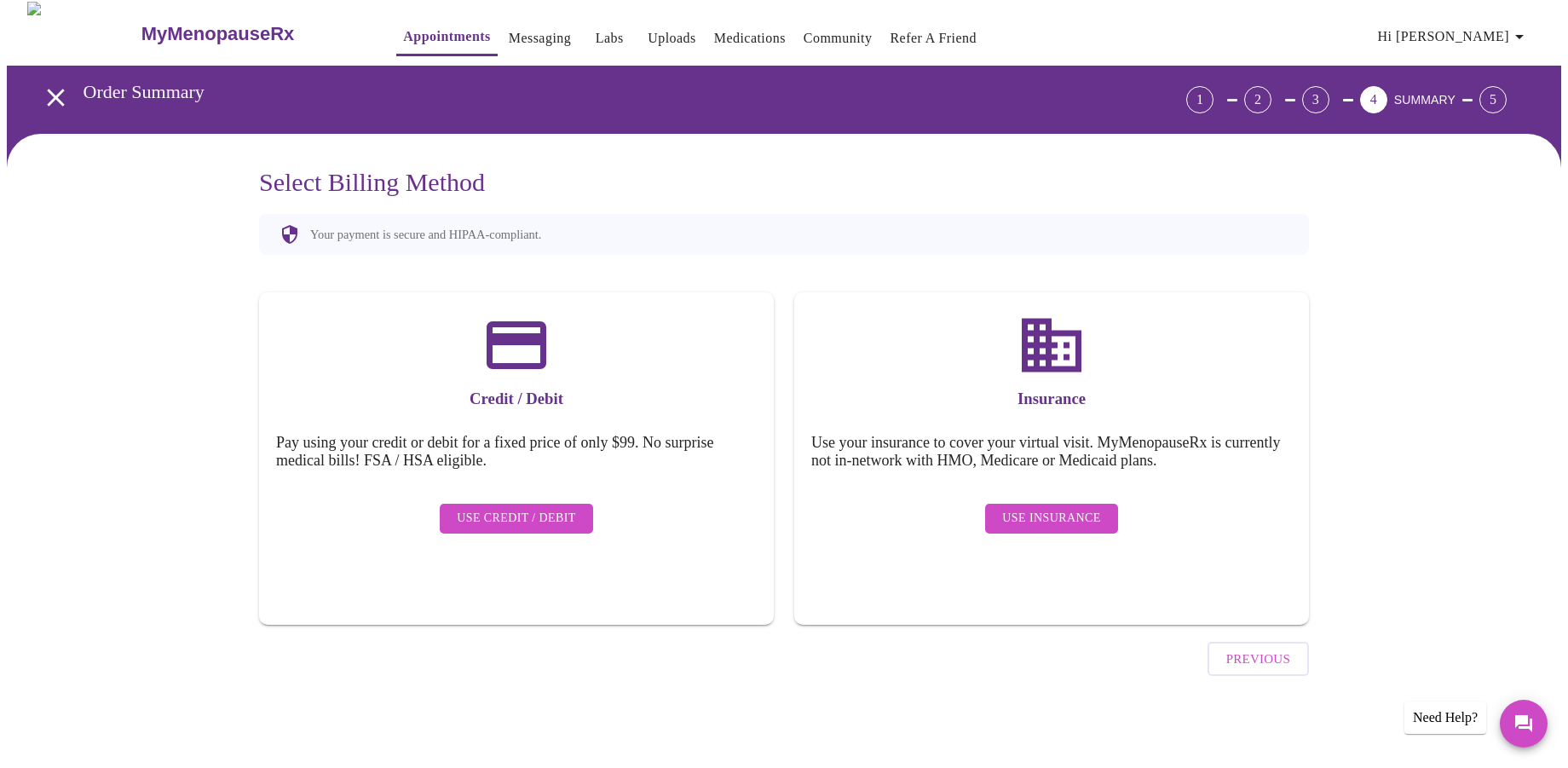
scroll to position [0, 0]
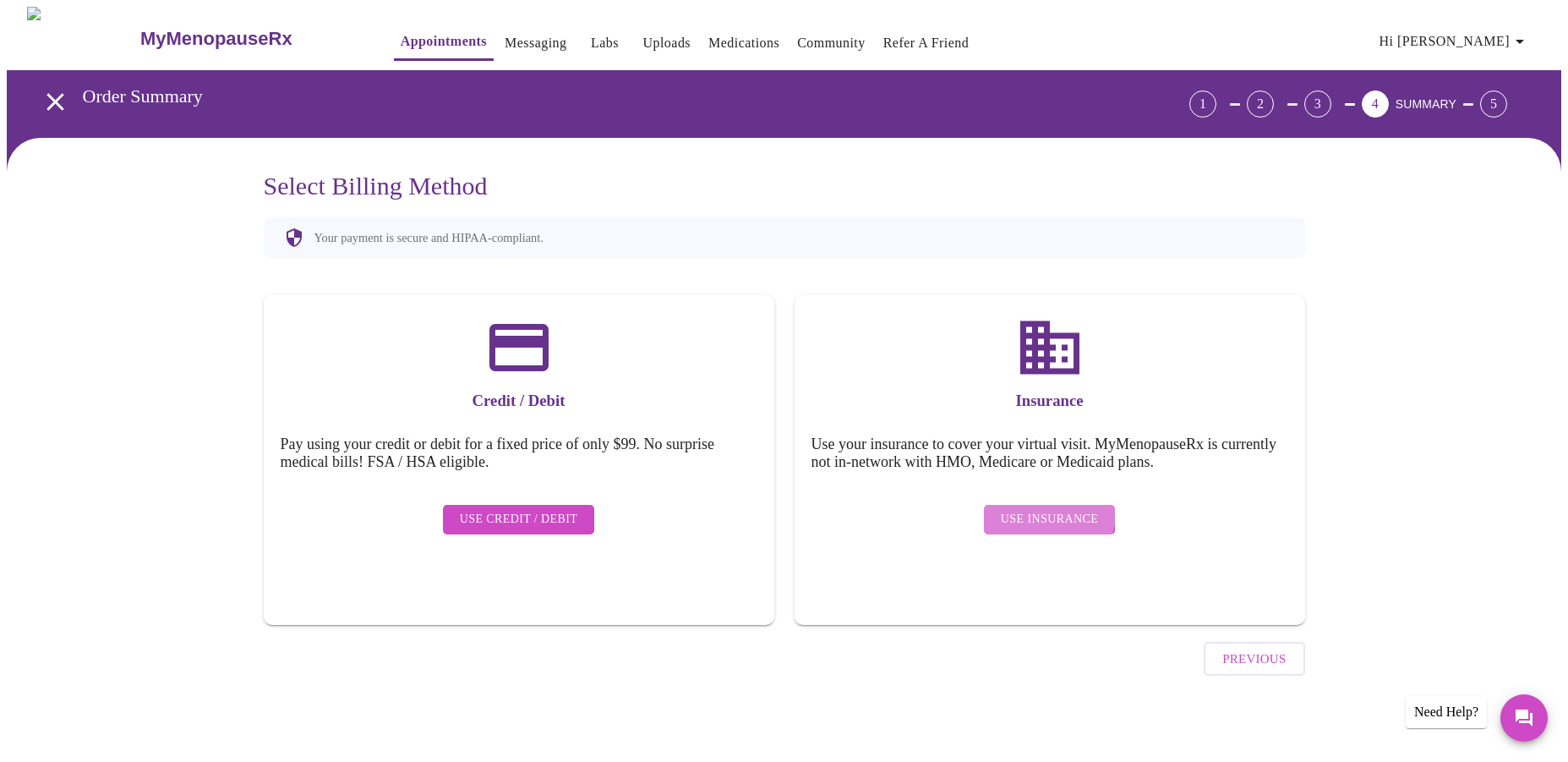
click at [1045, 509] on span "Use Insurance" at bounding box center [1049, 519] width 97 height 21
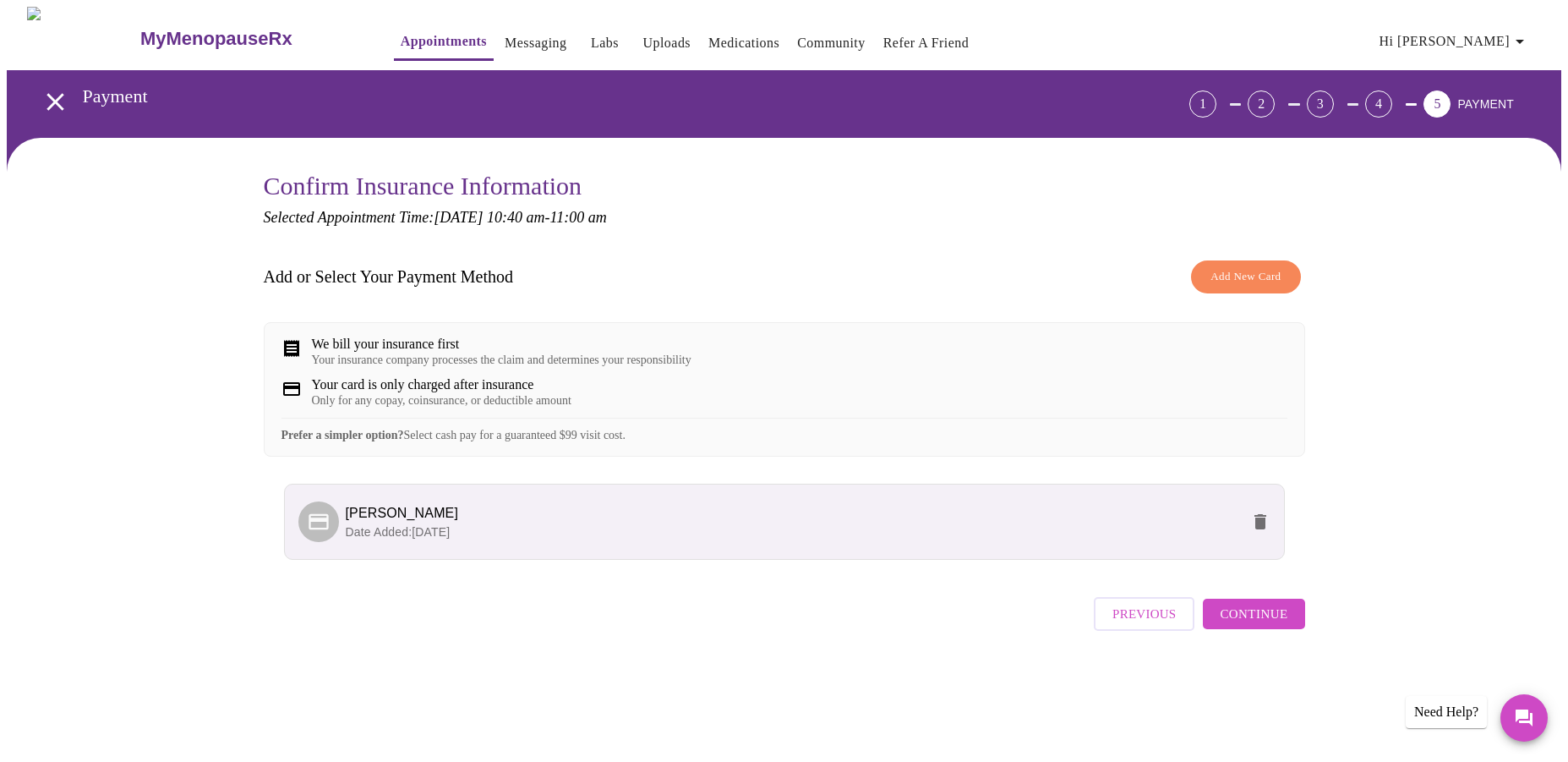
click at [1245, 625] on span "Continue" at bounding box center [1254, 614] width 67 height 22
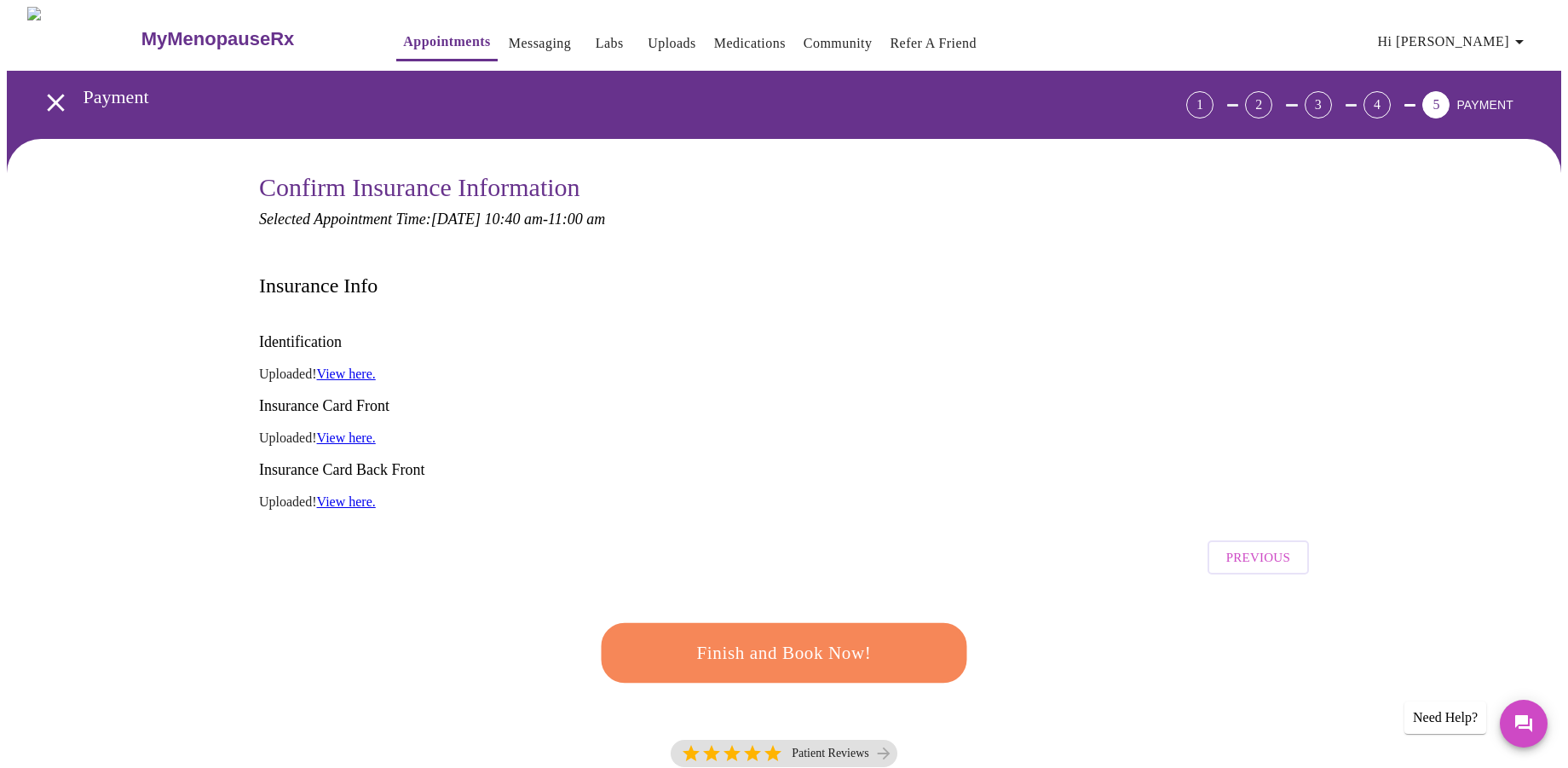
click at [711, 638] on span "Finish and Book Now!" at bounding box center [784, 653] width 316 height 31
